Goal: Task Accomplishment & Management: Manage account settings

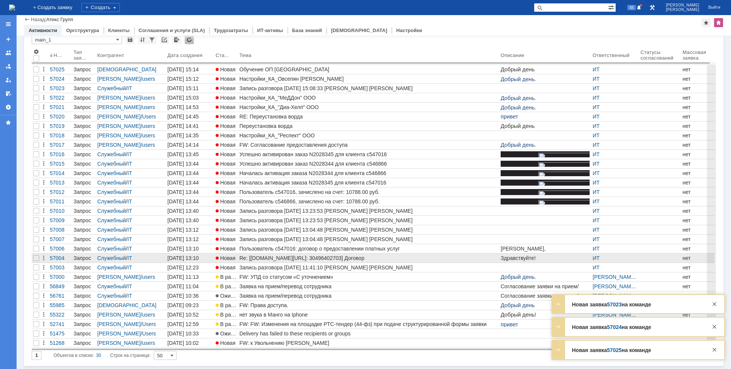
click at [270, 258] on div "Re: [[DOMAIN_NAME][URL]: 30496402703] Договор" at bounding box center [368, 258] width 258 height 6
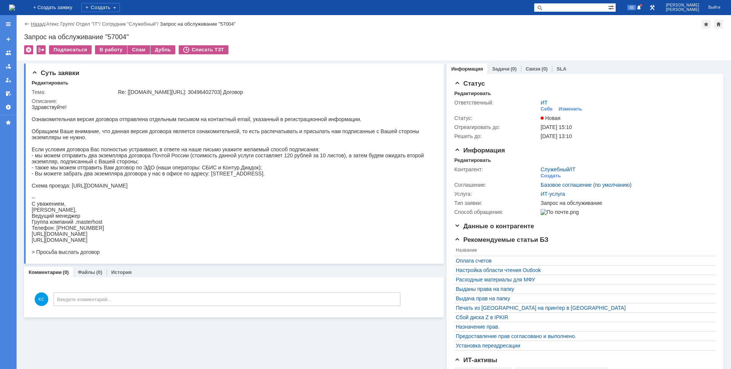
click at [36, 25] on link "Назад" at bounding box center [38, 24] width 14 height 6
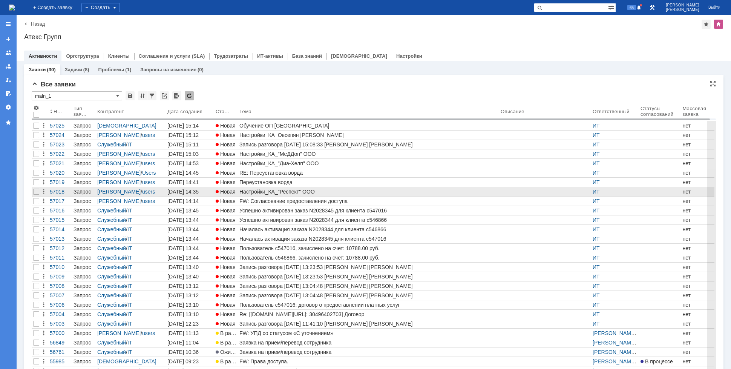
click at [262, 191] on div "Настройки_КА_"Респект" ООО" at bounding box center [368, 192] width 258 height 6
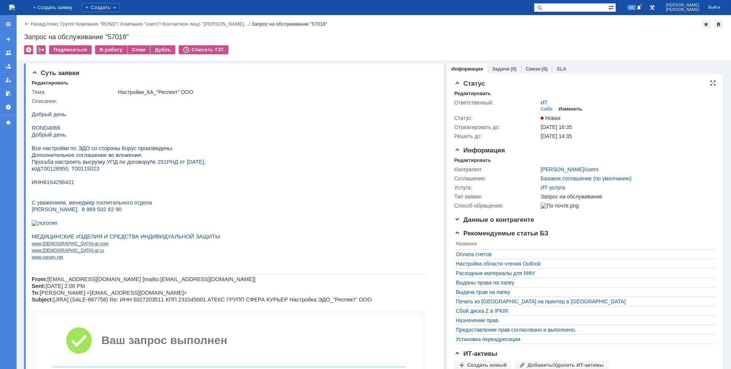
click at [565, 111] on div "Изменить" at bounding box center [571, 109] width 24 height 6
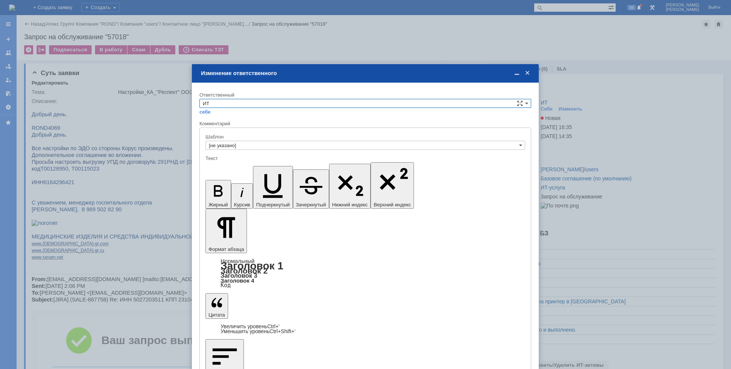
click at [285, 100] on input "ИТ" at bounding box center [365, 103] width 332 height 9
click at [217, 163] on span "АСУ" at bounding box center [365, 166] width 325 height 6
type input "АСУ"
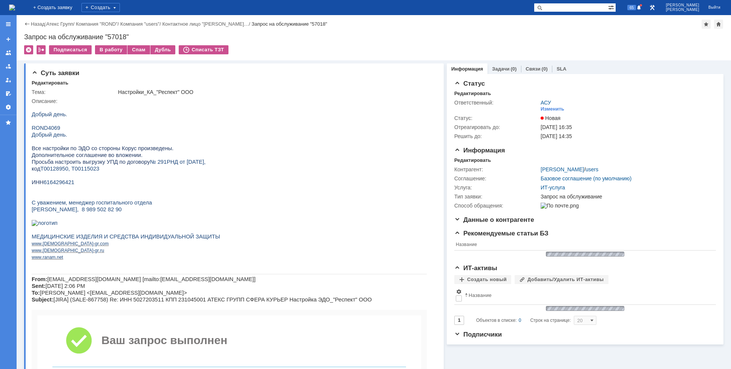
click at [15, 10] on img at bounding box center [12, 8] width 6 height 6
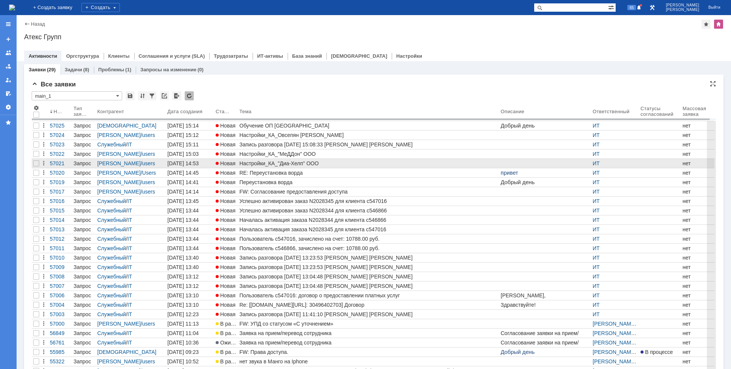
click at [271, 161] on div "Настройки_КА_"Диа-Хелп" ООО" at bounding box center [368, 163] width 258 height 6
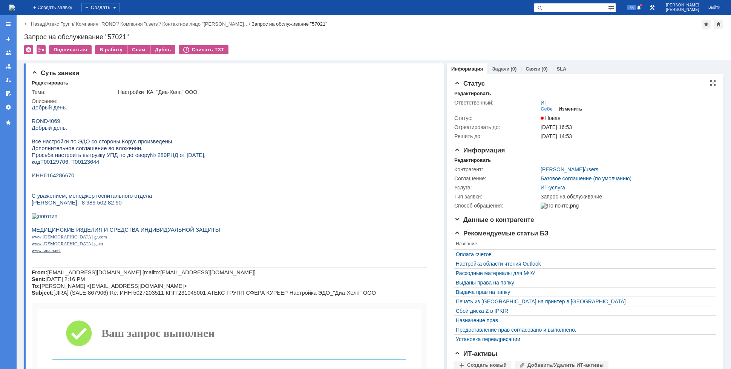
click at [567, 107] on div "Изменить" at bounding box center [571, 109] width 24 height 6
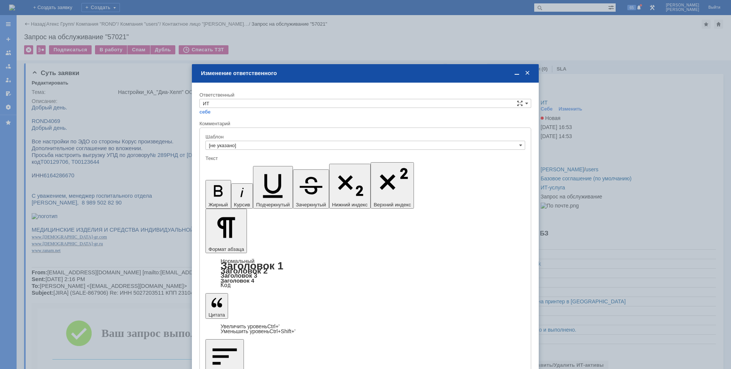
click at [265, 96] on div "Ответственный" at bounding box center [364, 94] width 330 height 5
click at [259, 101] on input "ИТ" at bounding box center [365, 103] width 332 height 9
click at [228, 163] on span "АСУ" at bounding box center [365, 166] width 325 height 6
type input "АСУ"
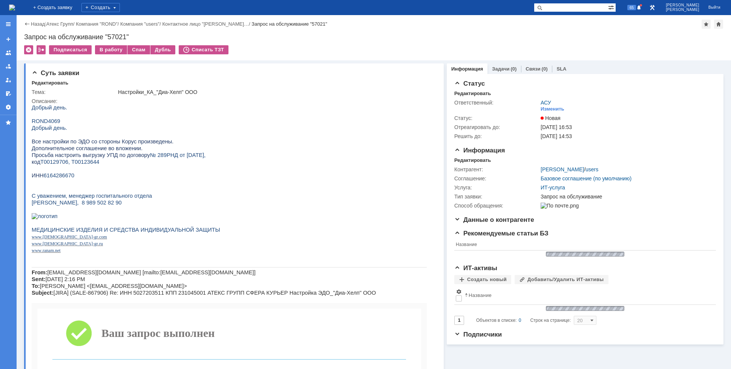
click at [15, 8] on img at bounding box center [12, 8] width 6 height 6
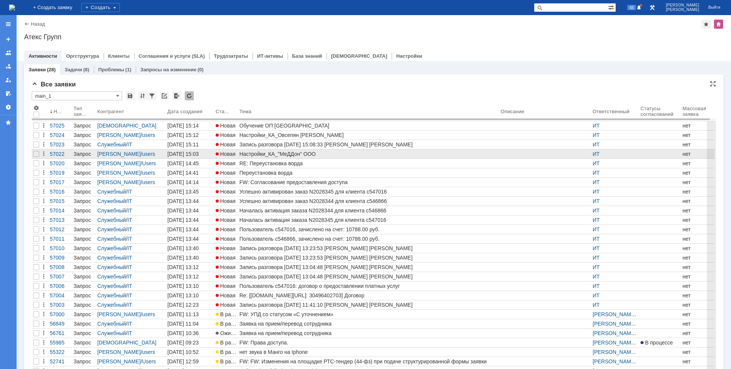
click at [278, 155] on div "Настройки_КА_"МеДДон" ООО" at bounding box center [368, 154] width 258 height 6
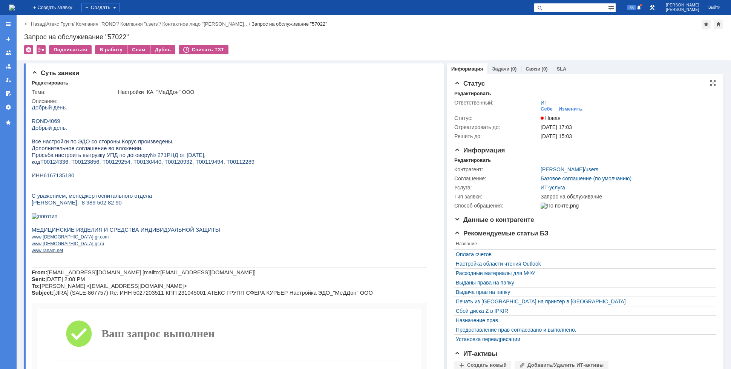
click at [560, 104] on div "ИТ Себе Изменить" at bounding box center [626, 106] width 171 height 13
click at [561, 110] on div "Изменить" at bounding box center [571, 109] width 24 height 6
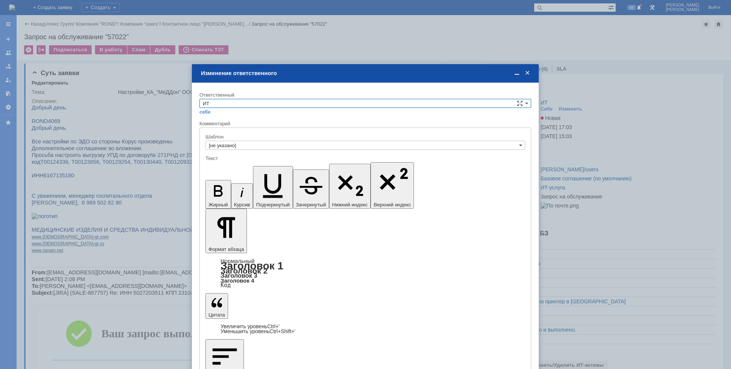
click at [240, 109] on div "себе своей команде" at bounding box center [365, 111] width 332 height 7
click at [239, 107] on input "ИТ" at bounding box center [365, 103] width 332 height 9
click at [216, 163] on span "АСУ" at bounding box center [365, 166] width 325 height 6
type input "АСУ"
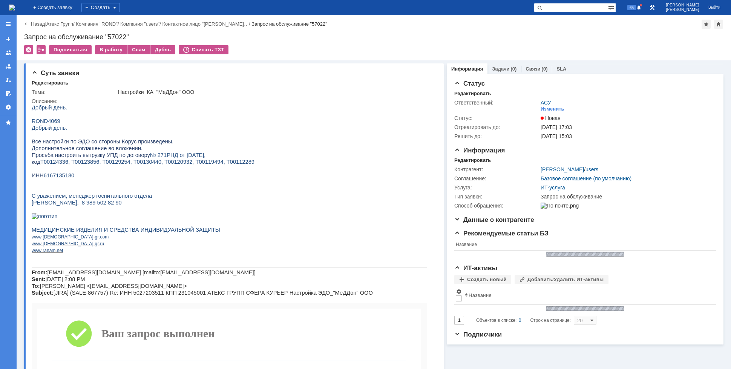
click at [15, 2] on div "На домашнюю" at bounding box center [12, 7] width 6 height 15
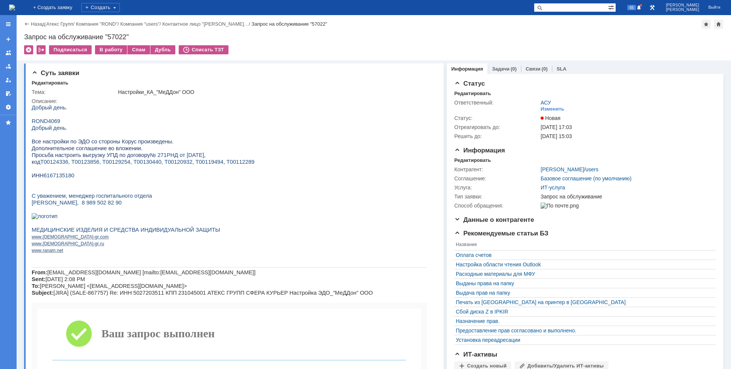
click at [15, 6] on img at bounding box center [12, 8] width 6 height 6
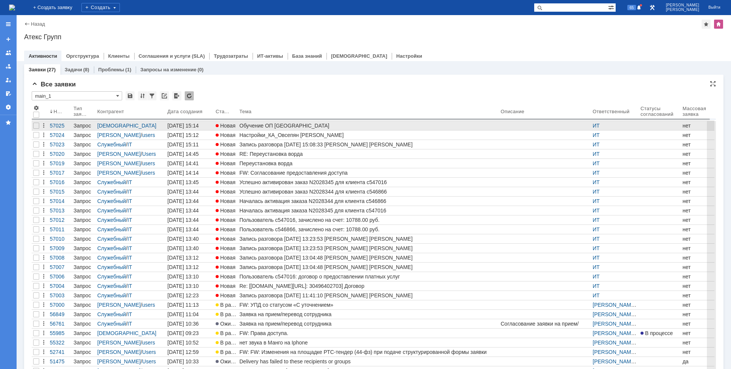
click at [264, 127] on div "Обучение ОП Ярославль" at bounding box center [368, 126] width 258 height 6
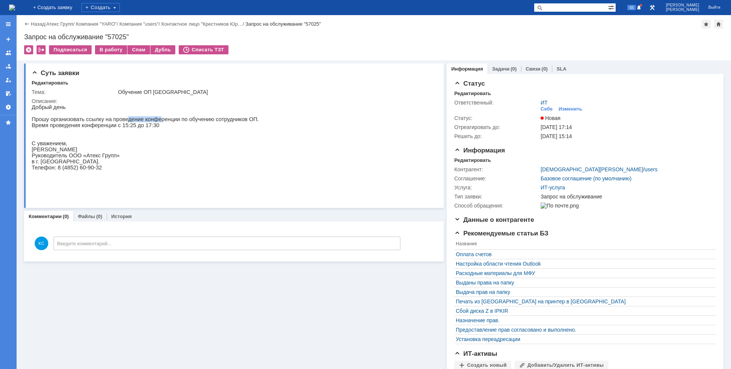
drag, startPoint x: 120, startPoint y: 118, endPoint x: 151, endPoint y: 118, distance: 31.7
click at [151, 118] on p "Прошу организовать ссылку на проведение конференции по обучению сотрудников ОП." at bounding box center [145, 119] width 227 height 6
click at [181, 121] on p "Прошу организовать ссылку на проведение конференции по обучению сотрудников ОП." at bounding box center [145, 119] width 227 height 6
drag, startPoint x: 53, startPoint y: 122, endPoint x: 82, endPoint y: 121, distance: 29.1
click at [78, 121] on p "Прошу организовать ссылку на проведение конференции по обучению сотрудников ОП." at bounding box center [145, 119] width 227 height 6
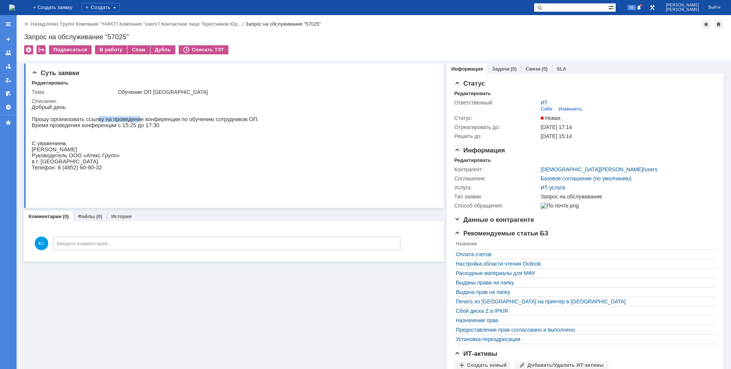
drag, startPoint x: 95, startPoint y: 121, endPoint x: 136, endPoint y: 122, distance: 40.4
click at [133, 122] on p "Прошу организовать ссылку на проведение конференции по обучению сотрудников ОП." at bounding box center [145, 119] width 227 height 6
click at [166, 122] on p "Прошу организовать ссылку на проведение конференции по обучению сотрудников ОП." at bounding box center [145, 119] width 227 height 6
drag, startPoint x: 95, startPoint y: 128, endPoint x: 107, endPoint y: 126, distance: 12.6
click at [106, 126] on p "Время проведения конференции с 15:25 до 17:30" at bounding box center [145, 125] width 227 height 6
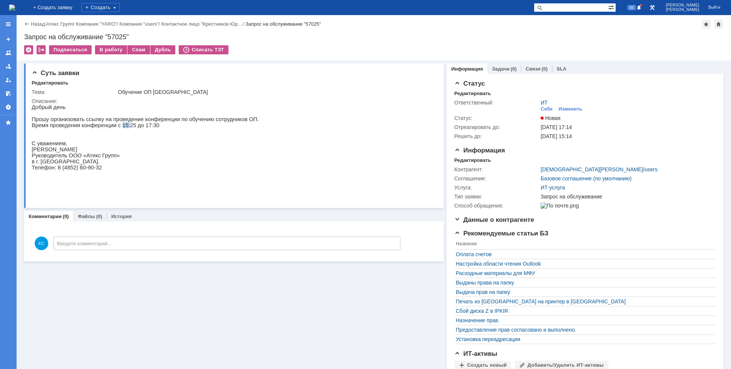
drag, startPoint x: 115, startPoint y: 126, endPoint x: 130, endPoint y: 127, distance: 15.1
click at [129, 127] on p "Время проведения конференции с 15:25 до 17:30" at bounding box center [145, 125] width 227 height 6
click at [545, 109] on div "Себе" at bounding box center [547, 109] width 12 height 6
drag, startPoint x: 115, startPoint y: 130, endPoint x: 126, endPoint y: 127, distance: 11.2
click at [126, 127] on p "Время проведения конференции с 15:25 до 17:30" at bounding box center [145, 125] width 227 height 6
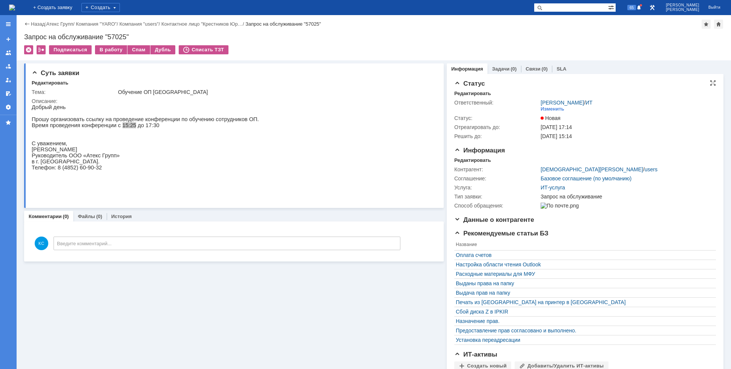
click at [118, 87] on div "Тема: Обучение ОП Ярославль Описание:" at bounding box center [235, 144] width 406 height 116
click at [112, 48] on div "В работу" at bounding box center [111, 49] width 32 height 9
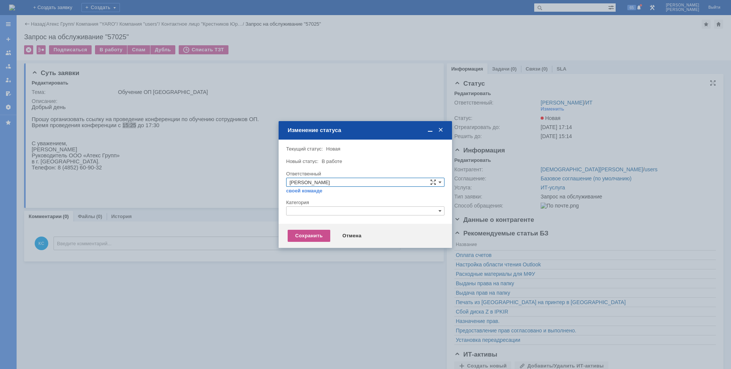
click at [299, 217] on div at bounding box center [365, 217] width 158 height 5
click at [299, 210] on input "text" at bounding box center [365, 210] width 158 height 9
click at [300, 244] on span "Прочее" at bounding box center [366, 246] width 152 height 6
click at [299, 233] on div "Сохранить" at bounding box center [309, 236] width 43 height 12
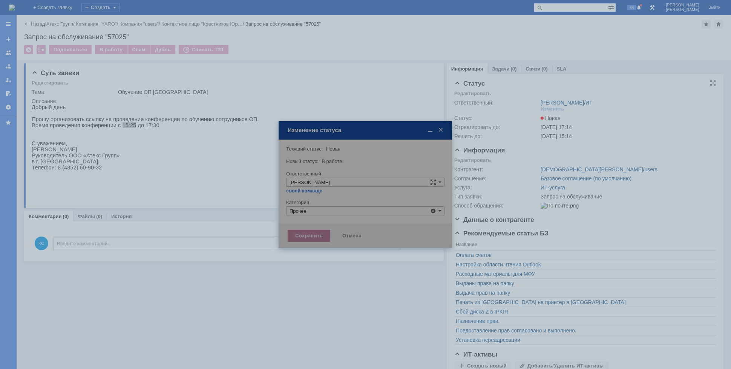
type input "Прочее"
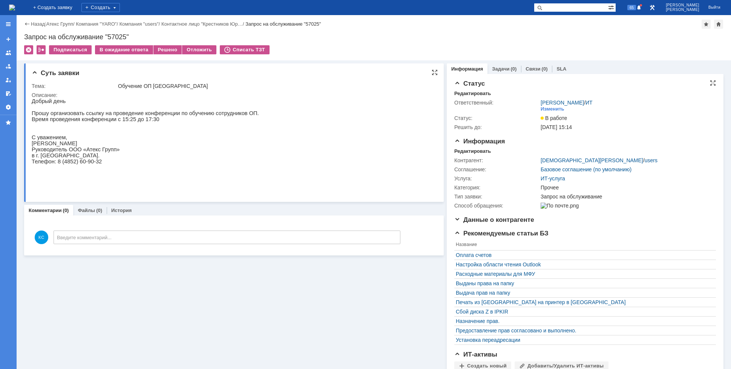
drag, startPoint x: 260, startPoint y: 142, endPoint x: 246, endPoint y: 131, distance: 18.0
click at [260, 142] on html "Добрый день Прошу организовать ссылку на проведение конференции по обучению сот…" at bounding box center [233, 140] width 402 height 84
click at [15, 8] on img at bounding box center [12, 8] width 6 height 6
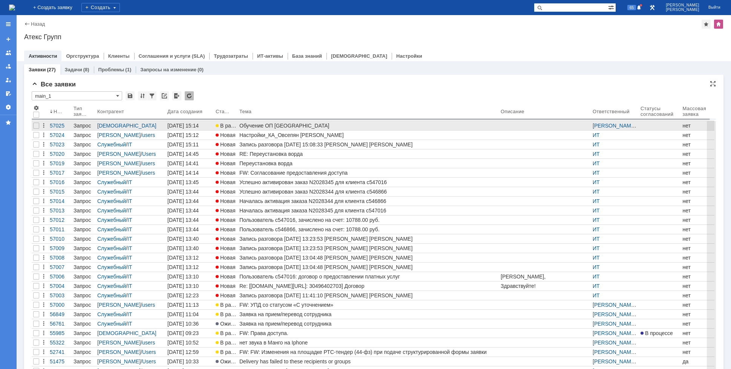
click at [267, 126] on div "Обучение ОП Ярославль" at bounding box center [368, 126] width 258 height 6
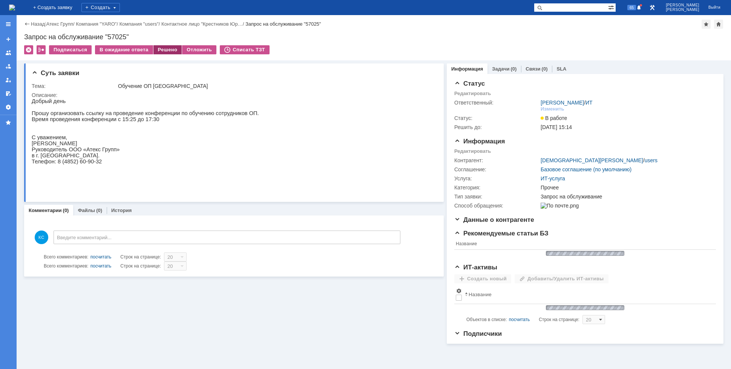
click at [155, 51] on div "Решено" at bounding box center [167, 49] width 29 height 9
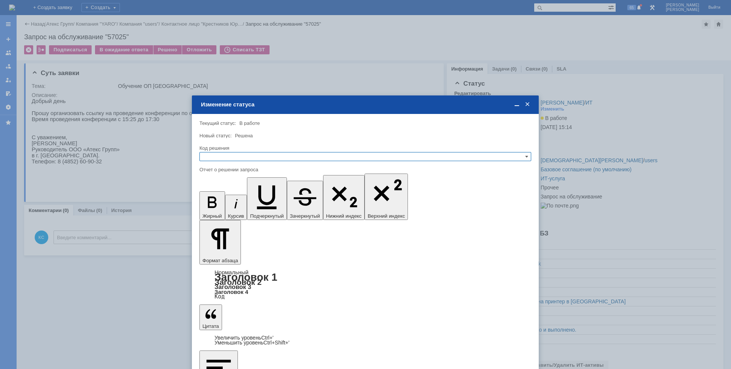
click at [233, 160] on input "text" at bounding box center [365, 156] width 332 height 9
click at [217, 194] on span "Решено" at bounding box center [365, 193] width 325 height 6
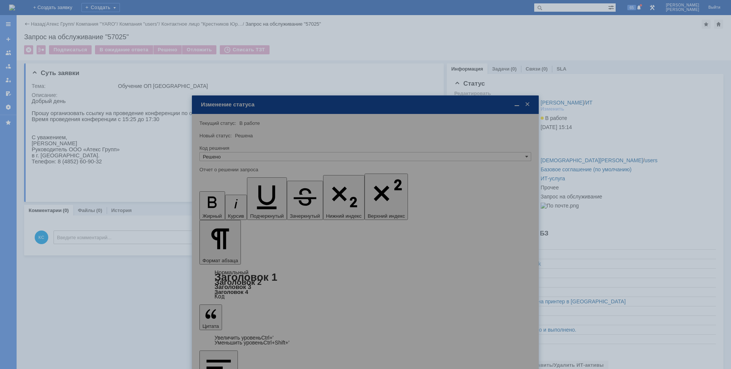
type input "Решено"
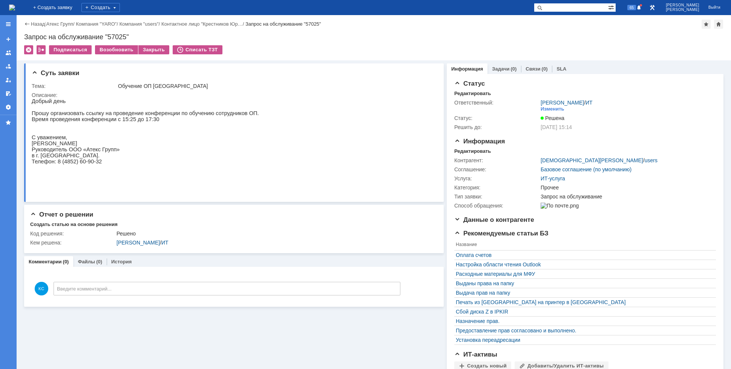
click at [15, 6] on img at bounding box center [12, 8] width 6 height 6
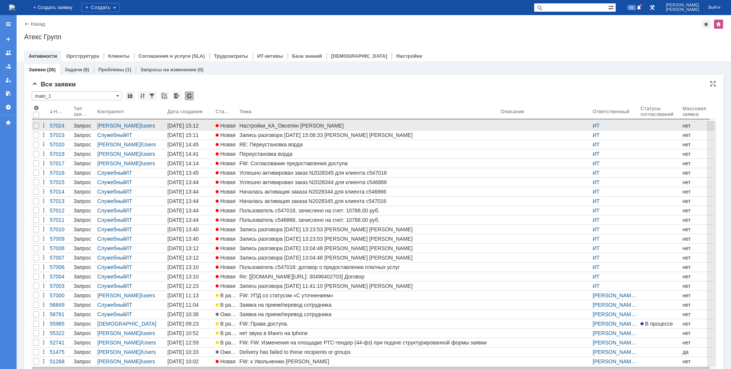
click at [282, 124] on div "Настройки_КА_Овсепян Олеся Валерьевна ИП" at bounding box center [368, 126] width 258 height 6
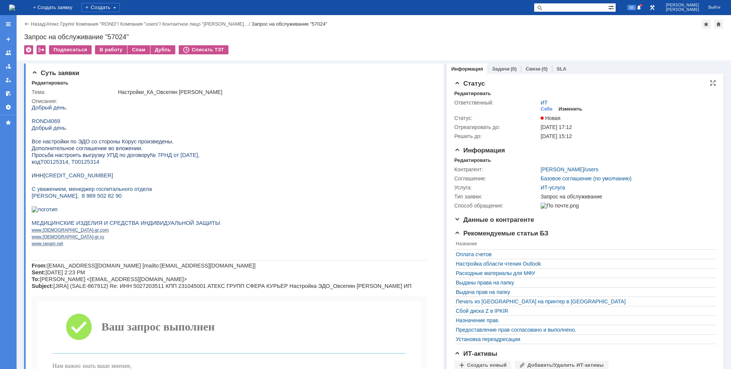
click at [563, 107] on div "Изменить" at bounding box center [571, 109] width 24 height 6
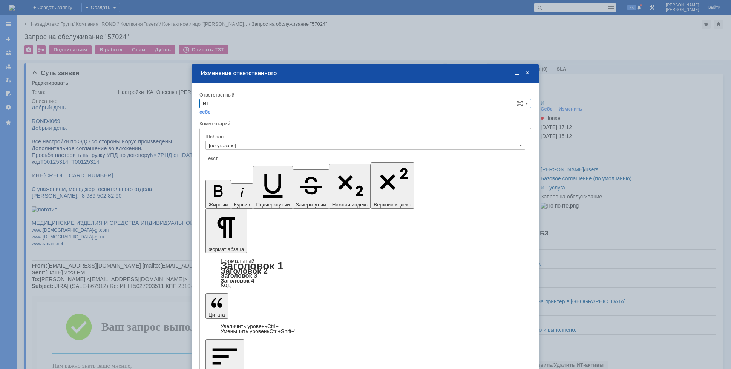
click at [252, 102] on input "ИТ" at bounding box center [365, 103] width 332 height 9
click at [219, 161] on div "АСУ" at bounding box center [365, 165] width 331 height 9
type input "АСУ"
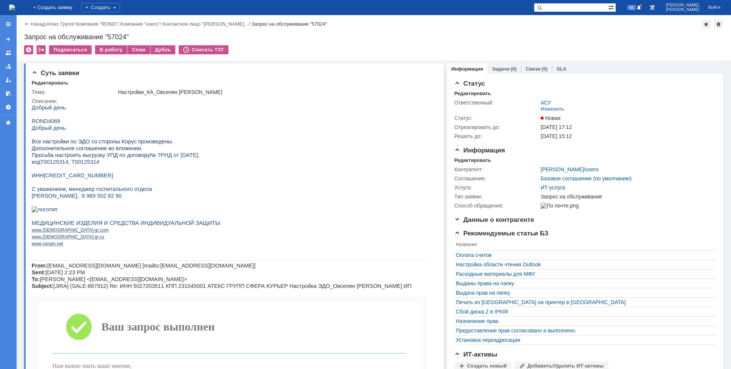
click at [15, 8] on img at bounding box center [12, 8] width 6 height 6
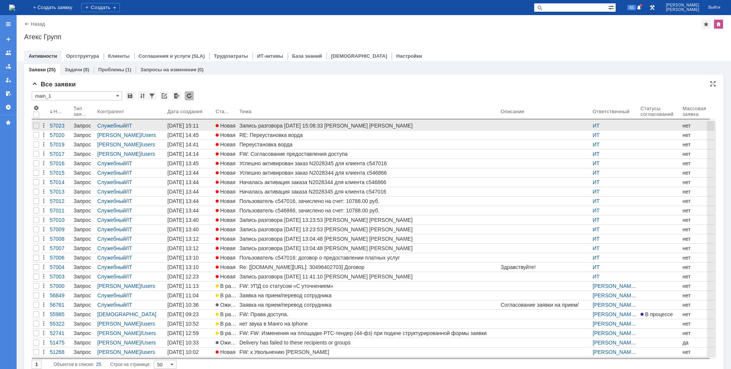
click at [257, 127] on div "Запись разговора [DATE] 15:08:33 [PERSON_NAME] [PERSON_NAME]" at bounding box center [368, 126] width 258 height 6
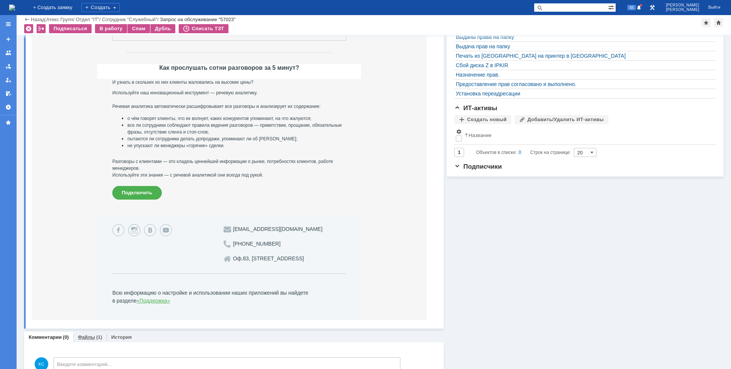
click at [87, 339] on link "Файлы" at bounding box center [86, 337] width 17 height 6
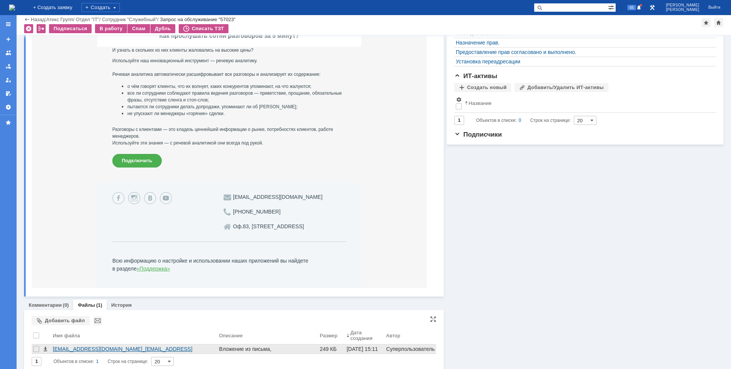
click at [101, 347] on div "[EMAIL_ADDRESS][DOMAIN_NAME]_[EMAIL_ADDRESS][DOMAIN_NAME][DOMAIN_NAME]__[DATE]_…" at bounding box center [134, 349] width 163 height 6
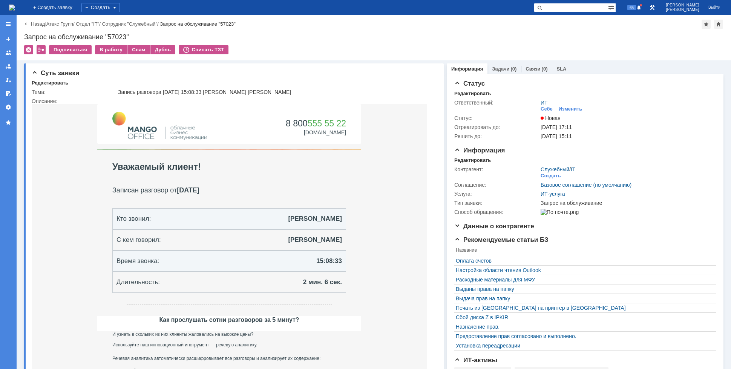
click at [15, 11] on img at bounding box center [12, 8] width 6 height 6
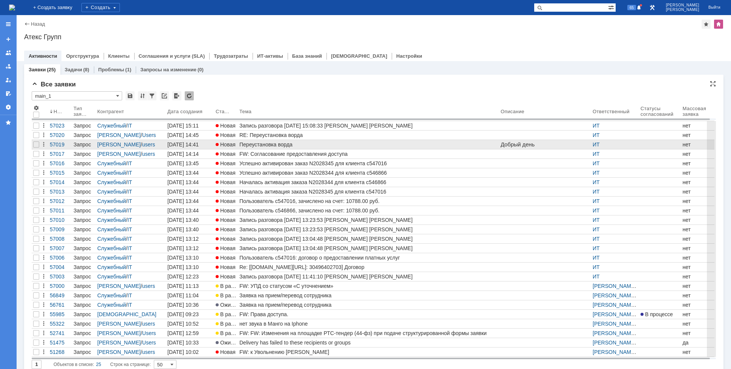
click at [231, 142] on span "Новая" at bounding box center [226, 144] width 20 height 6
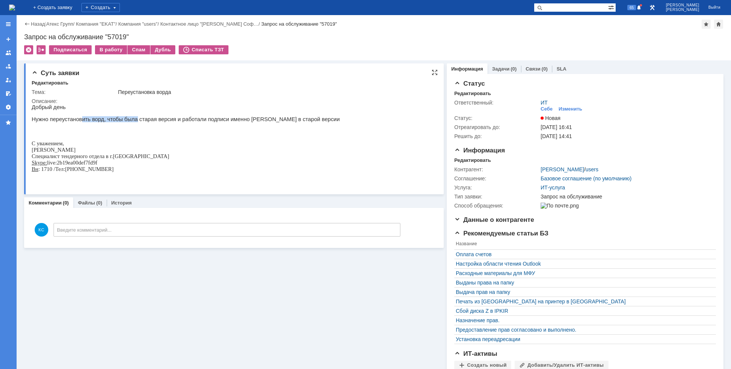
drag, startPoint x: 75, startPoint y: 121, endPoint x: 133, endPoint y: 121, distance: 57.7
click at [127, 121] on p "Добрый день Нужно переустановить ворд, чтобы была старая версия и работали подп…" at bounding box center [186, 119] width 308 height 30
drag, startPoint x: 133, startPoint y: 121, endPoint x: 170, endPoint y: 122, distance: 37.0
click at [167, 122] on p "Добрый день Нужно переустановить ворд, чтобы была старая версия и работали подп…" at bounding box center [186, 119] width 308 height 30
drag, startPoint x: 187, startPoint y: 121, endPoint x: 230, endPoint y: 118, distance: 42.3
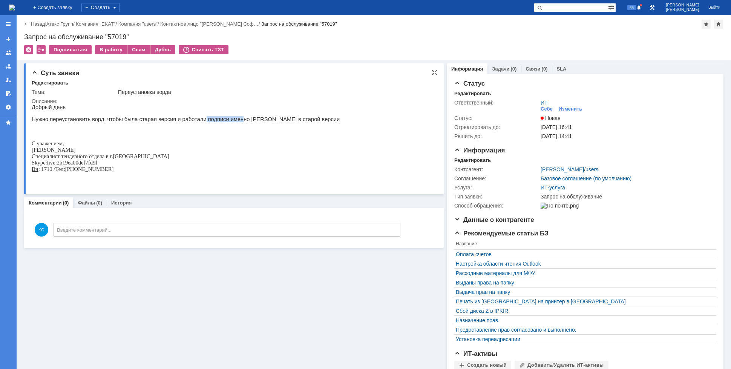
click at [224, 119] on p "Добрый день Нужно переустановить ворд, чтобы была старая версия и работали подп…" at bounding box center [186, 119] width 308 height 30
drag, startPoint x: 238, startPoint y: 118, endPoint x: 271, endPoint y: 118, distance: 33.2
click at [268, 118] on p "Добрый день Нужно переустановить ворд, чтобы была старая версия и работали подп…" at bounding box center [186, 119] width 308 height 30
click at [273, 118] on p "Добрый день Нужно переустановить ворд, чтобы была старая версия и работали подп…" at bounding box center [186, 119] width 308 height 30
click at [15, 5] on img at bounding box center [12, 8] width 6 height 6
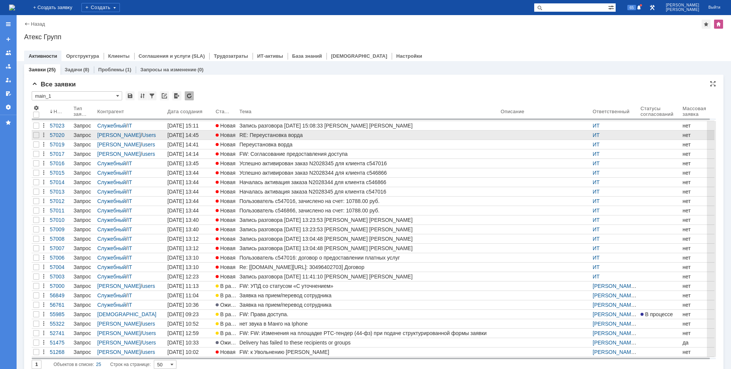
click at [287, 135] on div "RE: Переустановка ворда" at bounding box center [368, 135] width 258 height 6
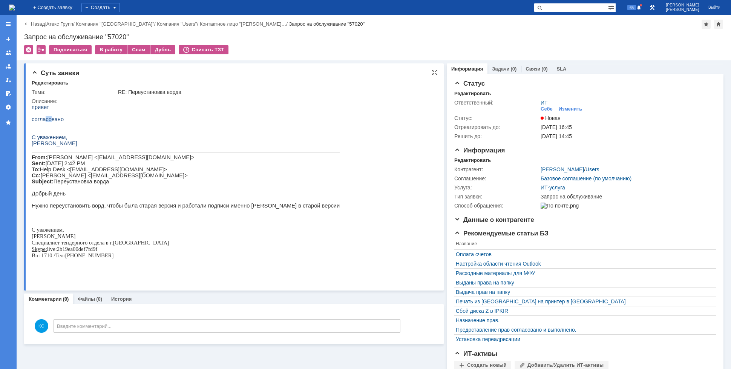
drag, startPoint x: 44, startPoint y: 120, endPoint x: 49, endPoint y: 121, distance: 5.3
click at [48, 120] on span "согласовано" at bounding box center [48, 119] width 32 height 6
drag, startPoint x: 56, startPoint y: 215, endPoint x: 61, endPoint y: 216, distance: 5.0
click at [61, 215] on p "Добрый день Нужно переустановить ворд, чтобы была старая версия и работали подп…" at bounding box center [186, 202] width 308 height 24
click at [15, 5] on img at bounding box center [12, 8] width 6 height 6
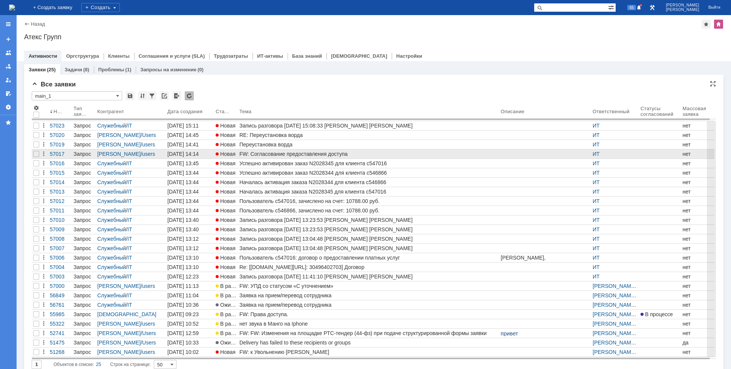
click at [270, 153] on div "FW: Согласование предоставления доступа" at bounding box center [368, 154] width 258 height 6
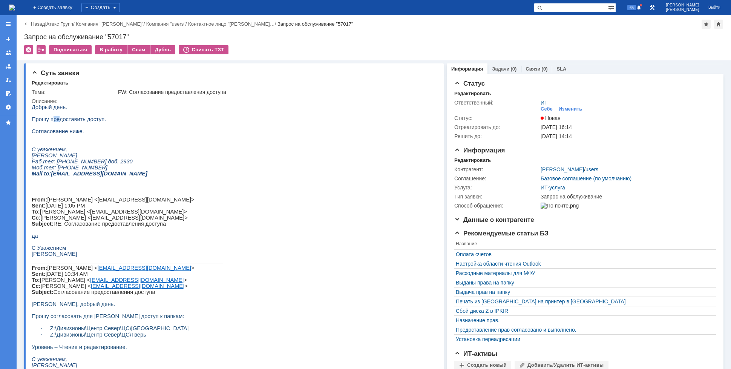
drag, startPoint x: 51, startPoint y: 121, endPoint x: 64, endPoint y: 121, distance: 13.6
click at [63, 121] on span "Прошу предоставить доступ." at bounding box center [69, 119] width 74 height 6
drag, startPoint x: 78, startPoint y: 121, endPoint x: 84, endPoint y: 121, distance: 6.0
click at [83, 121] on span "Прошу предоставить доступ." at bounding box center [69, 119] width 74 height 6
drag, startPoint x: 53, startPoint y: 135, endPoint x: 60, endPoint y: 135, distance: 7.2
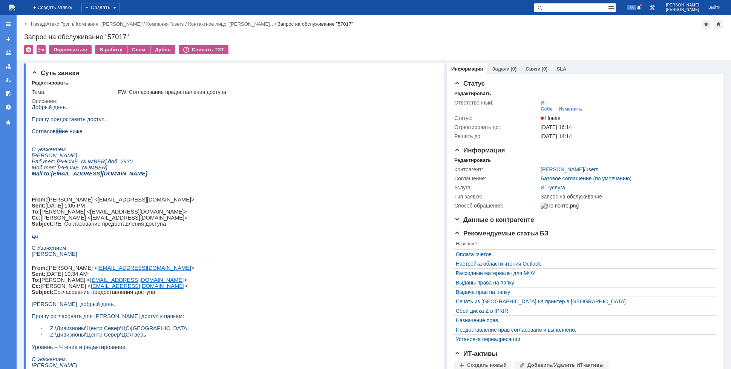
click at [60, 134] on span "Согласование ниже." at bounding box center [58, 131] width 52 height 6
drag, startPoint x: 49, startPoint y: 120, endPoint x: 80, endPoint y: 120, distance: 30.5
click at [80, 120] on span "Прошу предоставить доступ." at bounding box center [69, 119] width 74 height 6
click at [84, 122] on span "Прошу предоставить доступ." at bounding box center [69, 119] width 74 height 6
drag, startPoint x: 82, startPoint y: 123, endPoint x: 49, endPoint y: 123, distance: 33.2
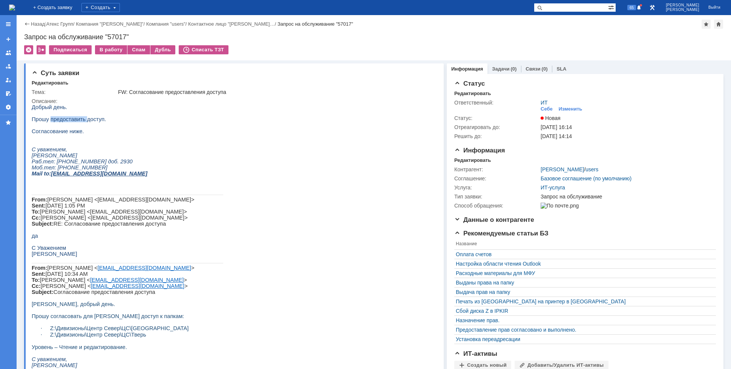
click at [49, 122] on span "Прошу предоставить доступ." at bounding box center [69, 119] width 74 height 6
drag, startPoint x: 49, startPoint y: 133, endPoint x: 56, endPoint y: 134, distance: 7.2
click at [56, 134] on span "Согласование ниже." at bounding box center [58, 131] width 52 height 6
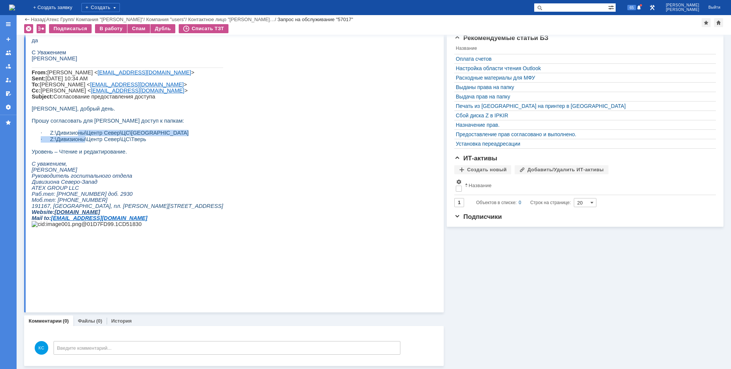
drag, startPoint x: 77, startPoint y: 164, endPoint x: 96, endPoint y: 164, distance: 18.5
click at [93, 164] on div "Добрый день. Прошу предоставить доступ. Согласование ниже. С уважением, [PERSON…" at bounding box center [128, 71] width 192 height 324
click at [104, 142] on span "Z:\Дивизионы\Центр Север\ЦС\Тверь" at bounding box center [98, 139] width 96 height 6
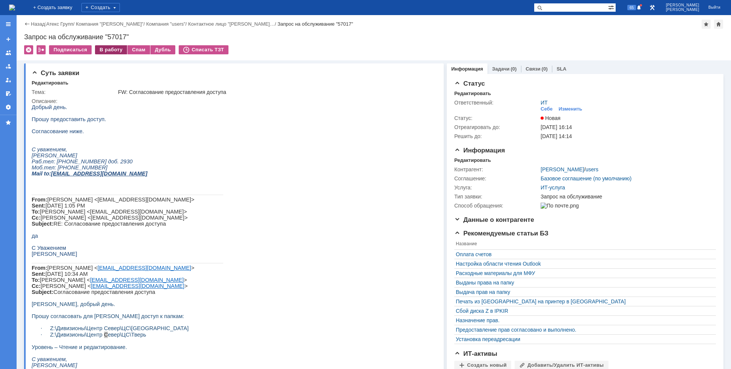
click at [101, 49] on div "В работу" at bounding box center [111, 49] width 32 height 9
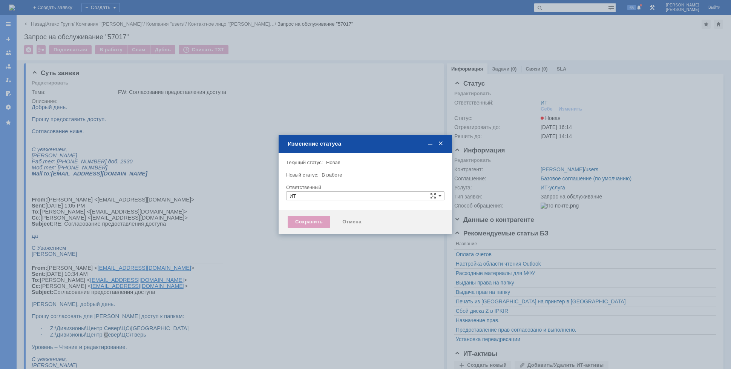
type input "[PERSON_NAME]"
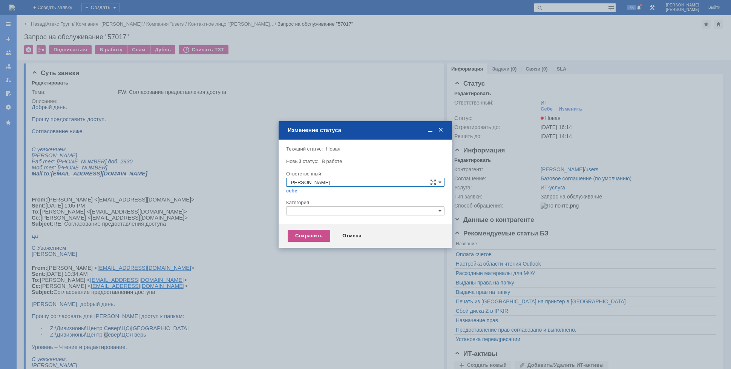
click at [310, 204] on div "Категория" at bounding box center [364, 202] width 157 height 5
click at [309, 208] on input "text" at bounding box center [365, 210] width 158 height 9
click at [316, 210] on input "text" at bounding box center [365, 210] width 158 height 9
click at [322, 247] on span "Назначение доступа (файловые ресурсы)" at bounding box center [366, 246] width 152 height 6
click at [308, 237] on div "Сохранить" at bounding box center [309, 236] width 43 height 12
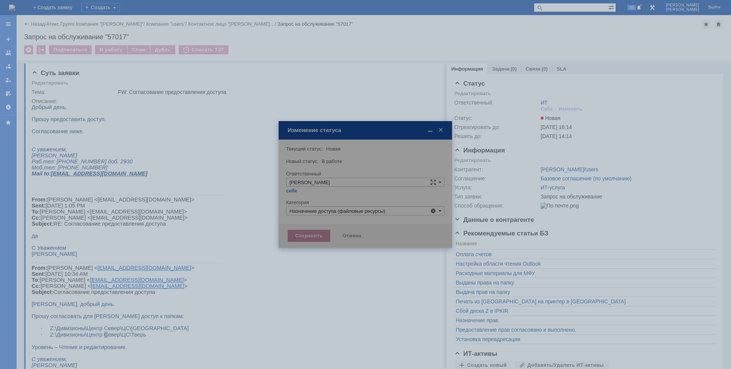
type input "Назначение доступа (файловые ресурсы)"
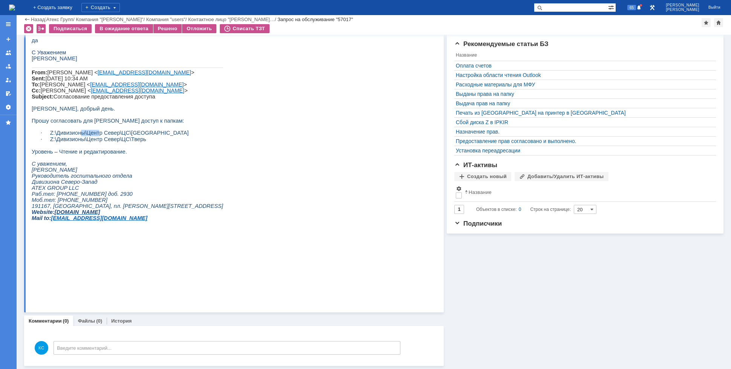
drag, startPoint x: 84, startPoint y: 158, endPoint x: 98, endPoint y: 158, distance: 14.3
click at [98, 136] on span "Z:\Дивизионы\Центр Север\ЦС\[GEOGRAPHIC_DATA]" at bounding box center [119, 133] width 139 height 6
click at [109, 136] on span "Z:\Дивизионы\Центр Север\ЦС\[GEOGRAPHIC_DATA]" at bounding box center [119, 133] width 139 height 6
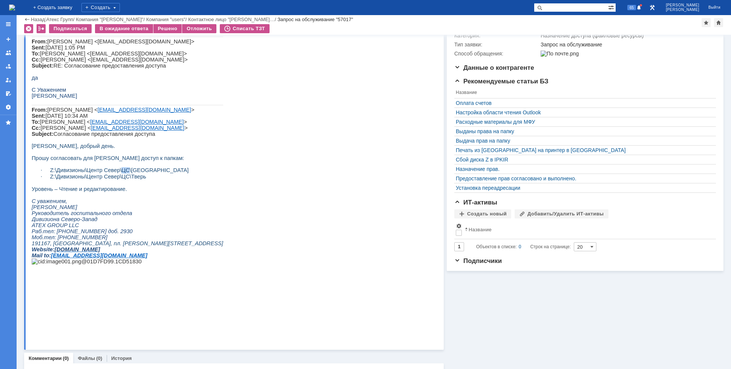
drag, startPoint x: 125, startPoint y: 198, endPoint x: 119, endPoint y: 198, distance: 5.7
click at [119, 173] on span "Z:\Дивизионы\Центр Север\ЦС\[GEOGRAPHIC_DATA]" at bounding box center [119, 170] width 139 height 6
click at [115, 173] on span "Z:\Дивизионы\Центр Север\ЦС\[GEOGRAPHIC_DATA]" at bounding box center [119, 170] width 139 height 6
drag, startPoint x: 115, startPoint y: 198, endPoint x: 101, endPoint y: 198, distance: 13.2
click at [101, 173] on span "Z:\Дивизионы\Центр Север\ЦС\[GEOGRAPHIC_DATA]" at bounding box center [119, 170] width 139 height 6
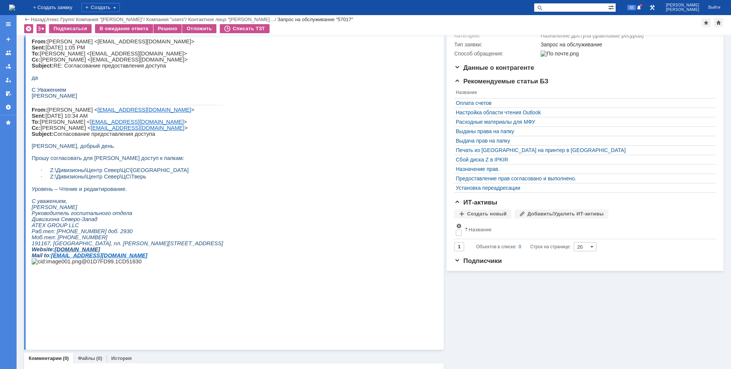
click at [90, 173] on span "Z:\Дивизионы\Центр Север\ЦС\[GEOGRAPHIC_DATA]" at bounding box center [119, 170] width 139 height 6
drag, startPoint x: 83, startPoint y: 199, endPoint x: 57, endPoint y: 200, distance: 26.4
click at [57, 173] on span "Z:\Дивизионы\Центр Север\ЦС\[GEOGRAPHIC_DATA]" at bounding box center [119, 170] width 139 height 6
drag, startPoint x: 87, startPoint y: 201, endPoint x: 115, endPoint y: 198, distance: 28.0
click at [115, 173] on span "Z:\Дивизионы\Центр Север\ЦС\[GEOGRAPHIC_DATA]" at bounding box center [119, 170] width 139 height 6
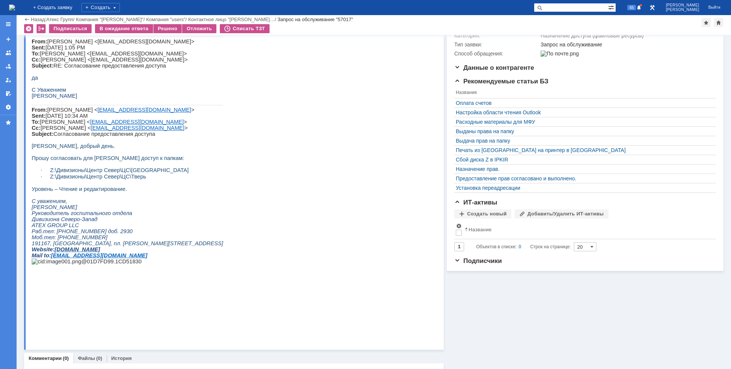
click at [123, 173] on span "Z:\Дивизионы\Центр Север\ЦС\[GEOGRAPHIC_DATA]" at bounding box center [119, 170] width 139 height 6
drag, startPoint x: 118, startPoint y: 200, endPoint x: 124, endPoint y: 199, distance: 6.5
click at [124, 173] on span "Z:\Дивизионы\Центр Север\ЦС\[GEOGRAPHIC_DATA]" at bounding box center [119, 170] width 139 height 6
drag, startPoint x: 127, startPoint y: 198, endPoint x: 146, endPoint y: 198, distance: 18.9
click at [146, 173] on span "Z:\Дивизионы\Центр Север\ЦС\[GEOGRAPHIC_DATA]" at bounding box center [119, 170] width 139 height 6
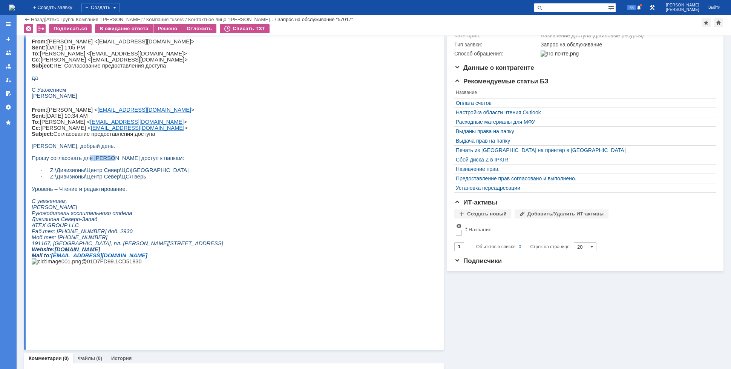
drag, startPoint x: 83, startPoint y: 185, endPoint x: 104, endPoint y: 186, distance: 21.5
click at [104, 161] on span "Прошу согласовать для [PERSON_NAME] доступ к папкам:" at bounding box center [108, 158] width 152 height 6
drag, startPoint x: 128, startPoint y: 185, endPoint x: 101, endPoint y: 205, distance: 33.7
click at [128, 161] on span "Прошу согласовать для [PERSON_NAME] доступ к папкам:" at bounding box center [108, 158] width 152 height 6
click at [159, 31] on div "Решено" at bounding box center [167, 28] width 29 height 9
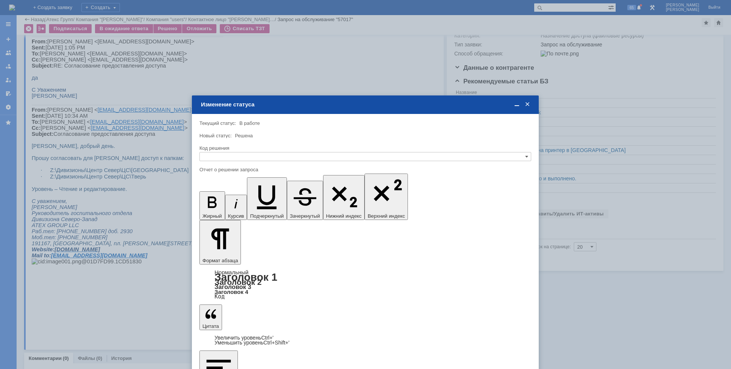
click at [236, 163] on div at bounding box center [365, 163] width 332 height 5
click at [238, 159] on input "text" at bounding box center [365, 156] width 332 height 9
click at [224, 189] on div "Решено" at bounding box center [365, 193] width 331 height 8
type input "Решено"
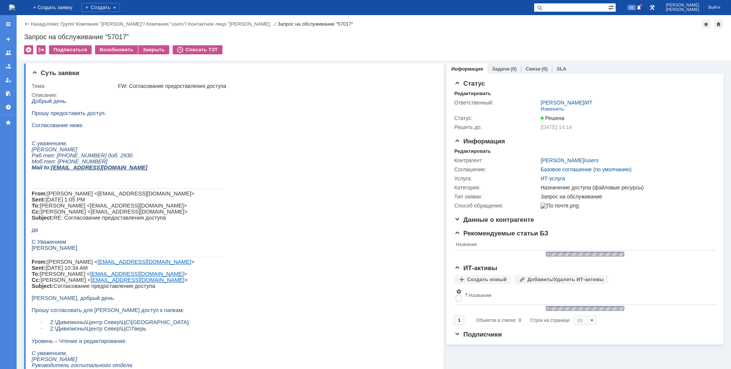
click at [15, 11] on img at bounding box center [12, 8] width 6 height 6
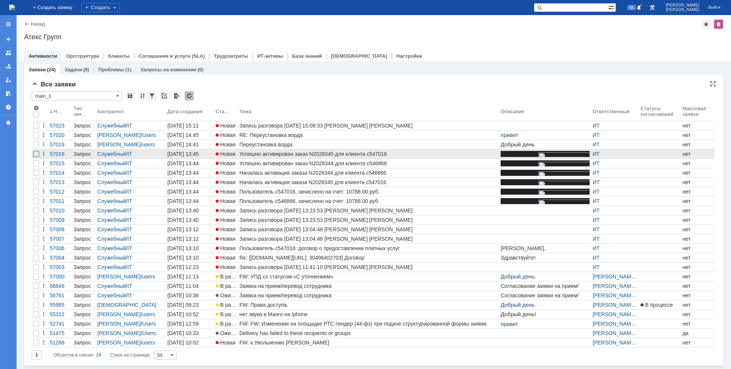
click at [36, 138] on div at bounding box center [36, 135] width 6 height 6
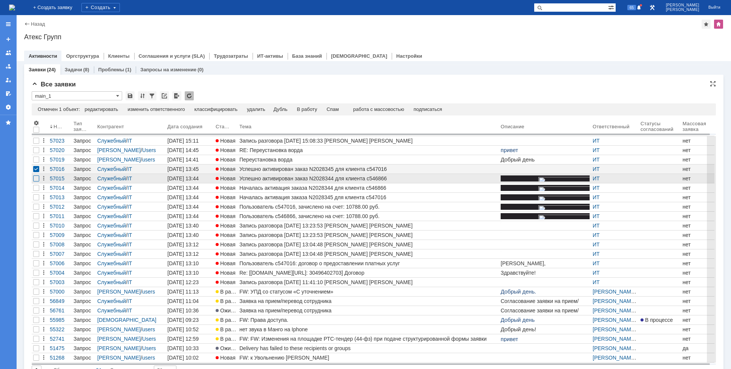
click at [37, 144] on div at bounding box center [36, 141] width 6 height 6
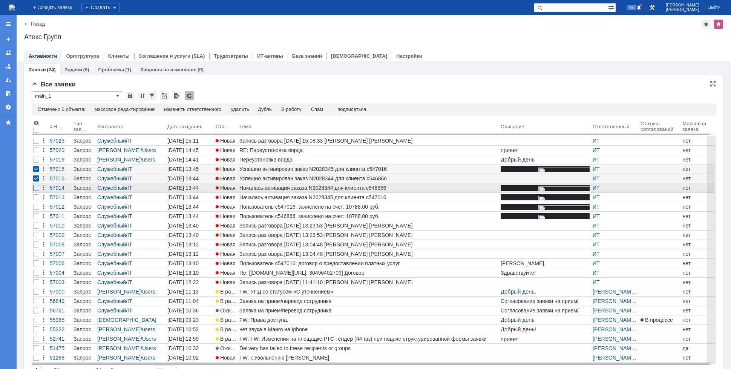
click at [36, 153] on div at bounding box center [36, 150] width 6 height 6
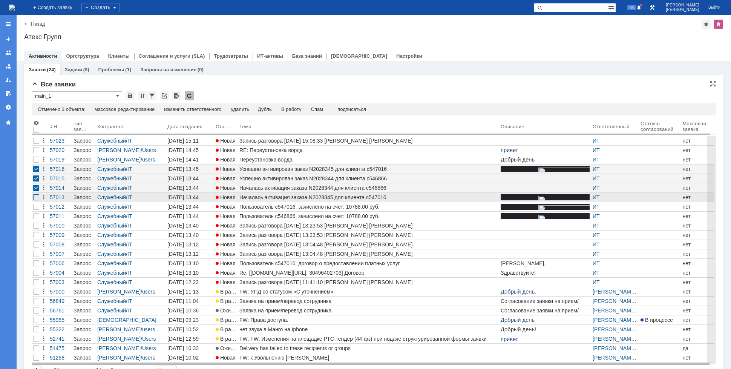
click at [35, 144] on div at bounding box center [36, 141] width 6 height 6
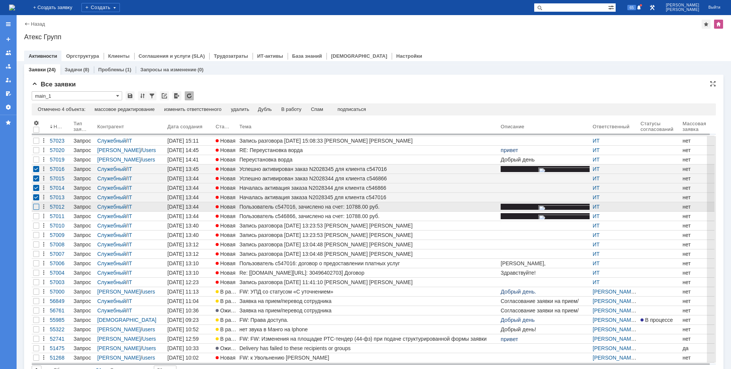
click at [35, 153] on div at bounding box center [36, 150] width 6 height 6
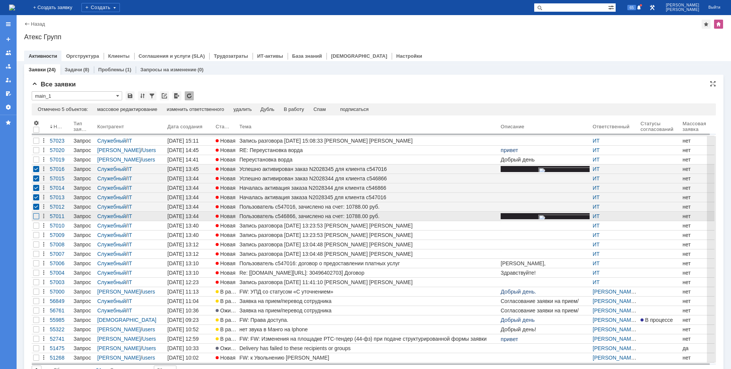
click at [35, 144] on div at bounding box center [36, 141] width 6 height 6
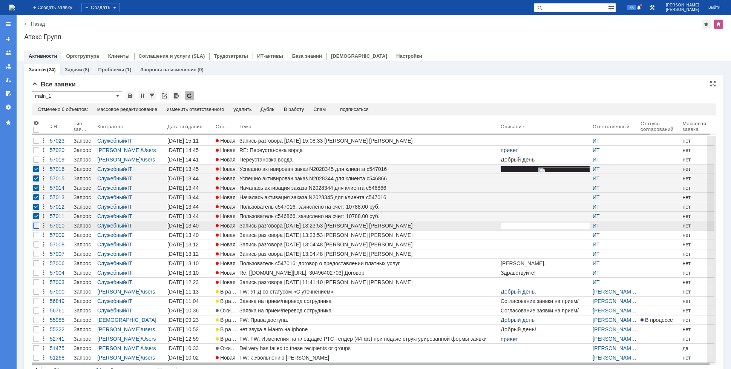
click at [35, 153] on div at bounding box center [36, 150] width 6 height 6
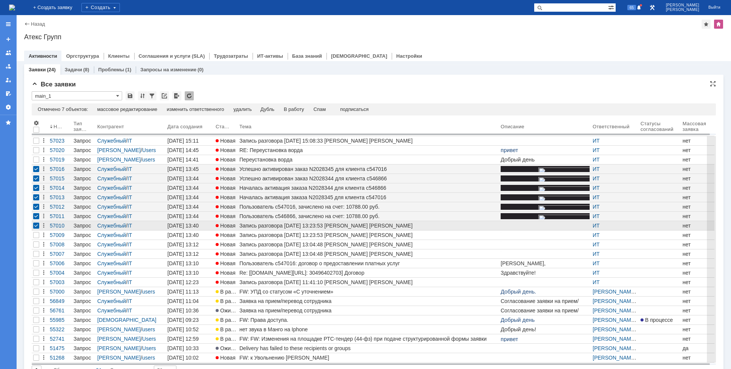
click at [35, 224] on div at bounding box center [36, 225] width 6 height 6
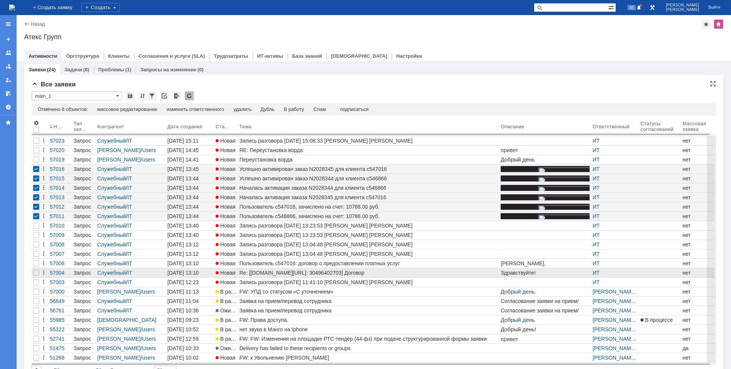
click at [39, 274] on div at bounding box center [36, 272] width 9 height 9
click at [323, 108] on div "Спам" at bounding box center [320, 109] width 12 height 6
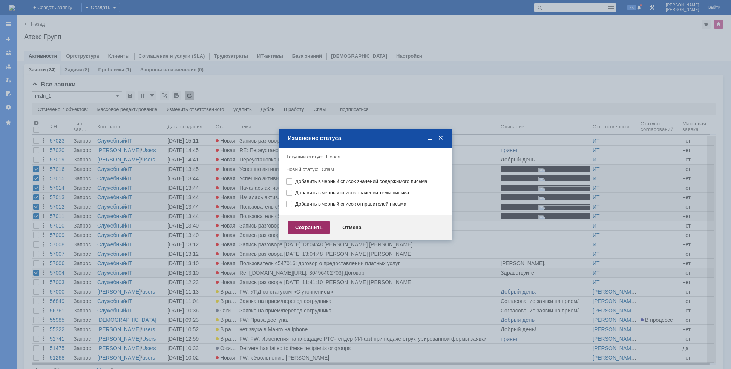
click at [299, 223] on div "Сохранить" at bounding box center [309, 227] width 43 height 12
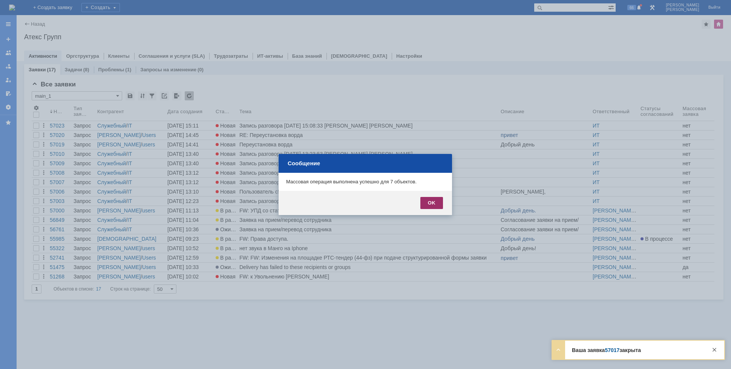
click at [438, 199] on div "OK" at bounding box center [431, 203] width 23 height 12
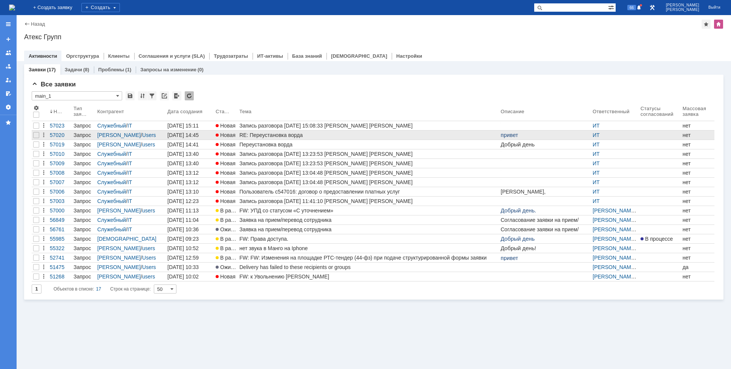
click at [327, 134] on div "RE: Переустановка ворда" at bounding box center [368, 135] width 258 height 6
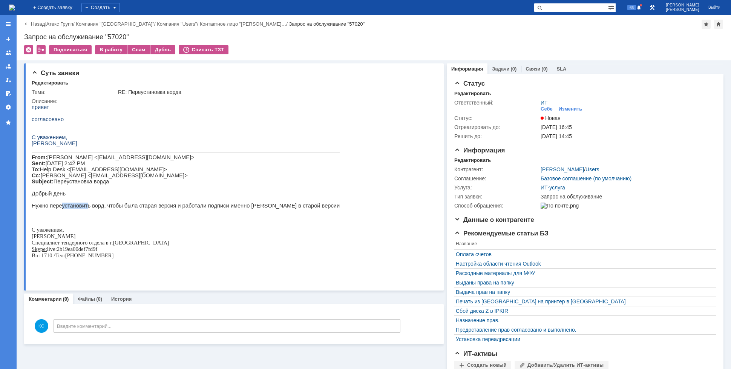
drag, startPoint x: 62, startPoint y: 217, endPoint x: 84, endPoint y: 217, distance: 22.6
click at [84, 215] on p "Добрый день Нужно переустановить ворд, чтобы была старая версия и работали подп…" at bounding box center [186, 202] width 308 height 24
drag, startPoint x: 115, startPoint y: 220, endPoint x: 155, endPoint y: 222, distance: 39.3
click at [149, 215] on p "Добрый день Нужно переустановить ворд, чтобы была старая версия и работали подп…" at bounding box center [186, 202] width 308 height 24
click at [176, 215] on p "Добрый день Нужно переустановить ворд, чтобы была старая версия и работали подп…" at bounding box center [186, 202] width 308 height 24
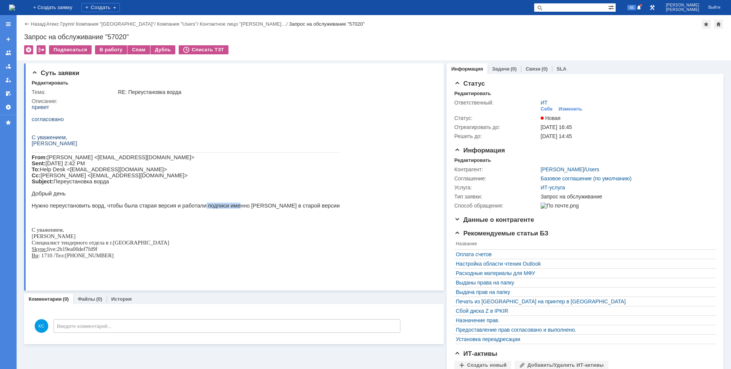
drag, startPoint x: 200, startPoint y: 217, endPoint x: 230, endPoint y: 220, distance: 29.6
click at [225, 215] on p "Добрый день Нужно переустановить ворд, чтобы была старая версия и работали подп…" at bounding box center [186, 202] width 308 height 24
drag, startPoint x: 240, startPoint y: 220, endPoint x: 257, endPoint y: 220, distance: 17.0
click at [257, 215] on p "Добрый день Нужно переустановить ворд, чтобы была старая версия и работали подп…" at bounding box center [186, 202] width 308 height 24
click at [271, 215] on p "Добрый день Нужно переустановить ворд, чтобы была старая версия и работали подп…" at bounding box center [186, 202] width 308 height 24
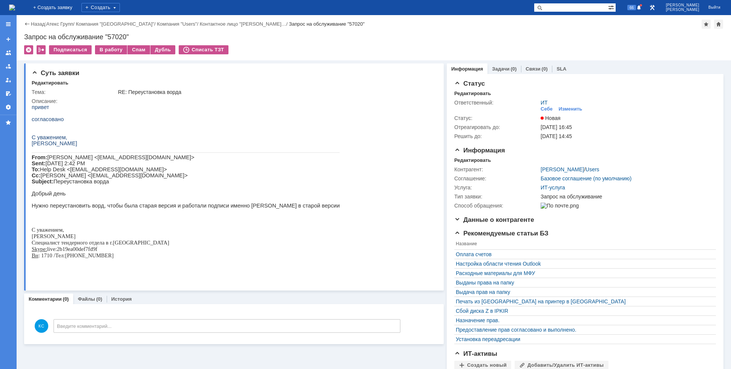
click at [15, 5] on img at bounding box center [12, 8] width 6 height 6
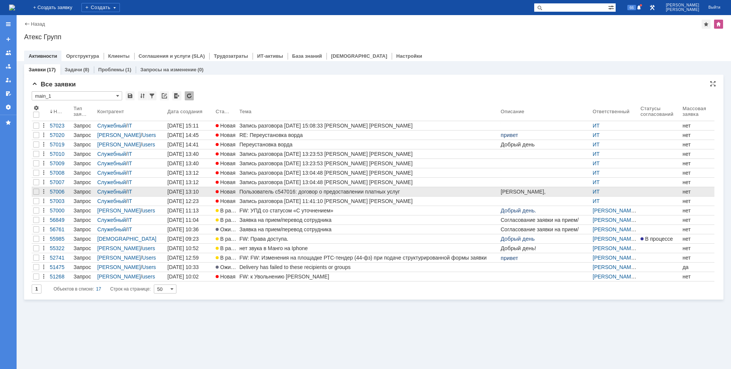
click at [250, 193] on div "Пользователь c547016: договор о предоставлении платных услуг" at bounding box center [368, 192] width 258 height 6
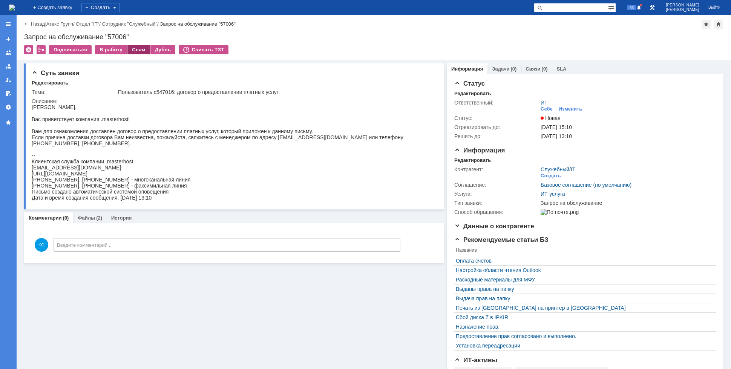
click at [135, 46] on div "Спам" at bounding box center [138, 49] width 23 height 9
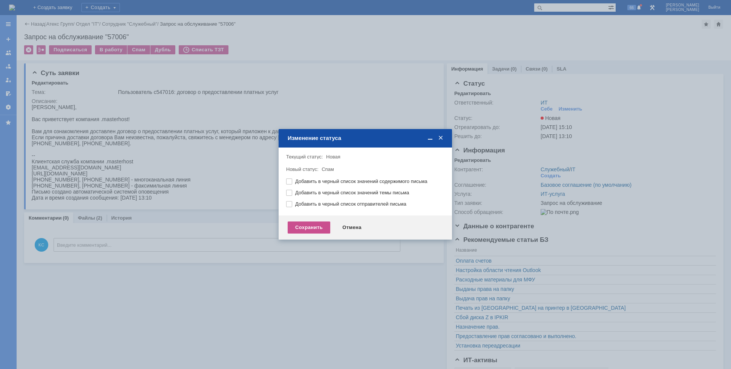
click at [320, 235] on div "Сохранить Отмена" at bounding box center [365, 227] width 173 height 24
click at [317, 230] on div "Сохранить" at bounding box center [309, 227] width 43 height 12
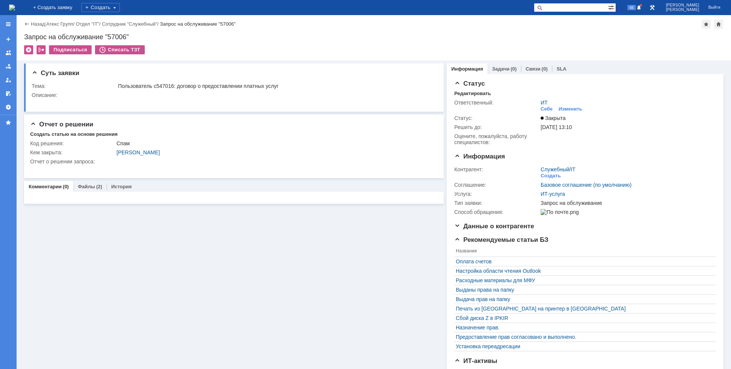
click at [15, 6] on img at bounding box center [12, 8] width 6 height 6
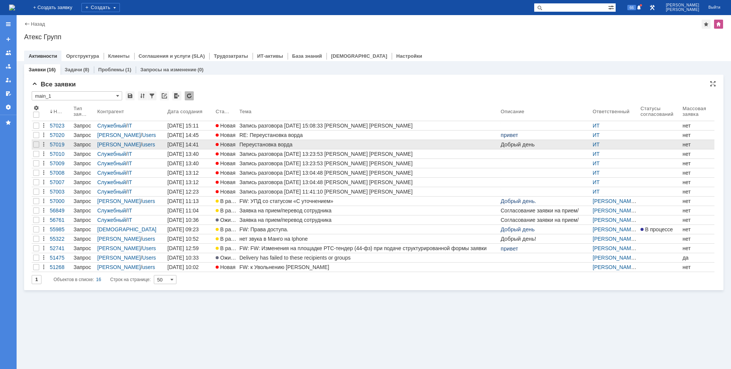
click at [265, 141] on link "Переустановка ворда" at bounding box center [368, 144] width 261 height 9
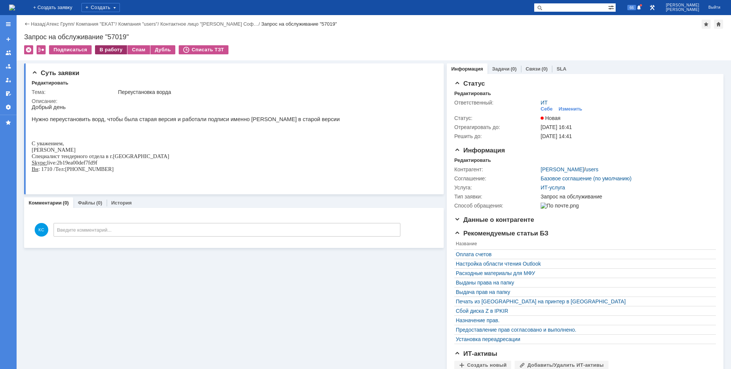
click at [107, 46] on div "В работу" at bounding box center [111, 49] width 32 height 9
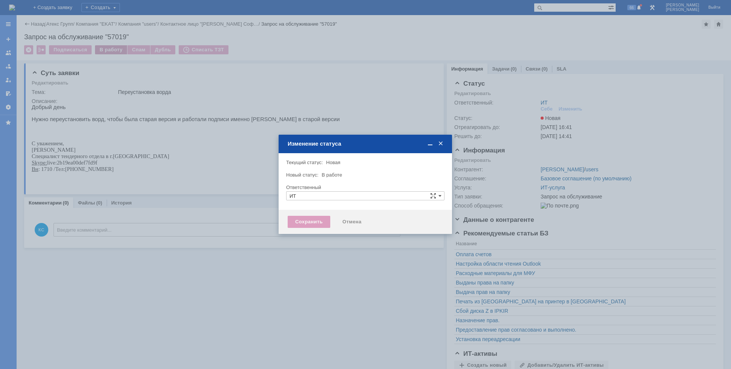
type input "[PERSON_NAME]"
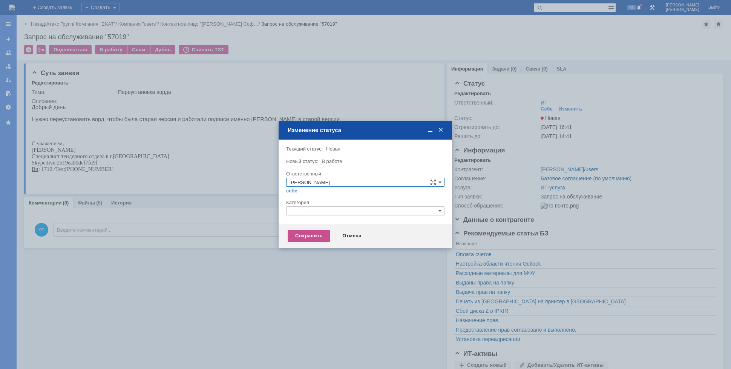
click at [336, 211] on input "text" at bounding box center [365, 210] width 158 height 9
click at [308, 247] on span "Прочее" at bounding box center [366, 246] width 152 height 6
click at [310, 239] on div "Сохранить" at bounding box center [309, 236] width 43 height 12
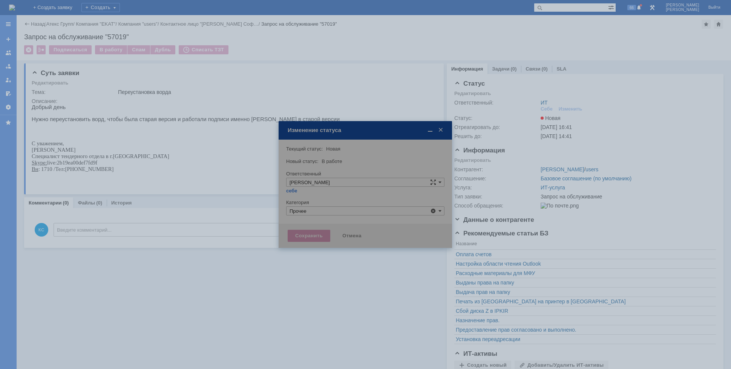
type input "Прочее"
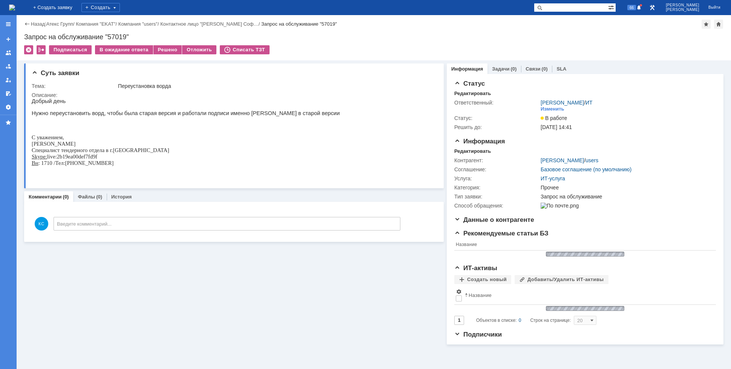
click at [15, 9] on img at bounding box center [12, 8] width 6 height 6
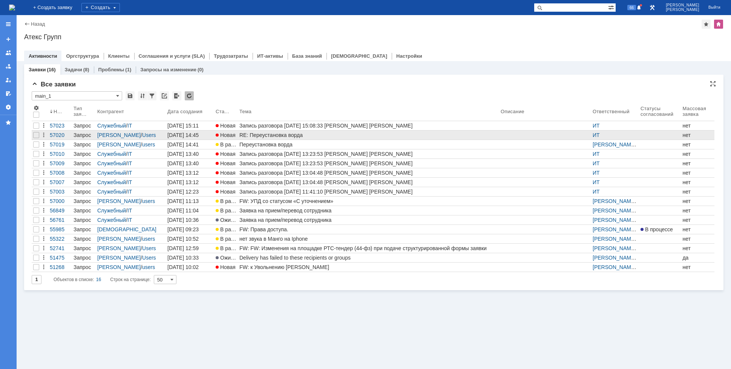
click at [273, 139] on link "RE: Переустановка ворда" at bounding box center [368, 134] width 261 height 9
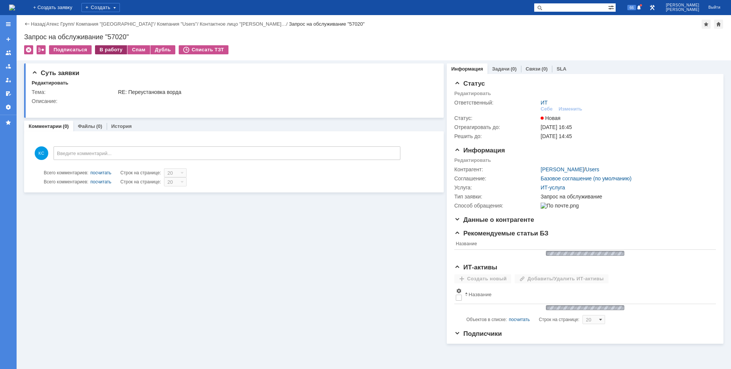
click at [106, 46] on div "В работу" at bounding box center [111, 49] width 32 height 9
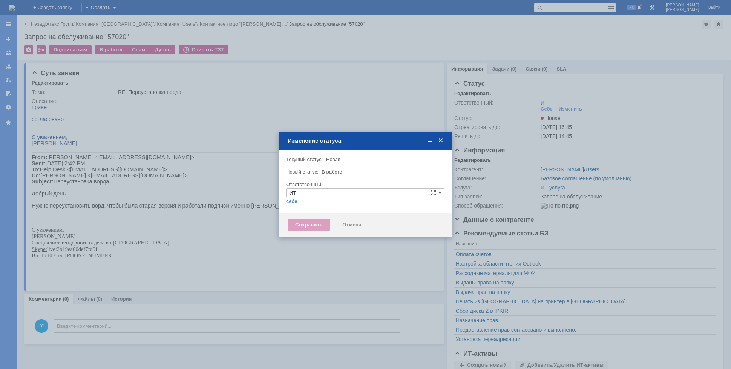
type input "[PERSON_NAME]"
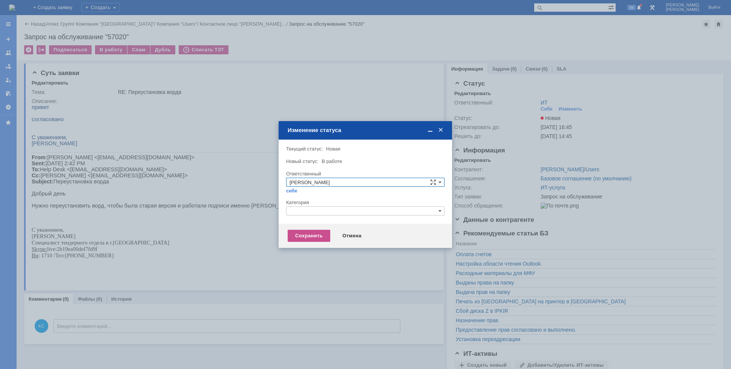
click at [311, 208] on input "text" at bounding box center [365, 210] width 158 height 9
click at [313, 245] on span "Прочее" at bounding box center [366, 246] width 152 height 6
click at [309, 229] on div "Сохранить Отмена" at bounding box center [365, 236] width 173 height 24
type input "Прочее"
click at [306, 234] on div "Сохранить" at bounding box center [309, 236] width 43 height 12
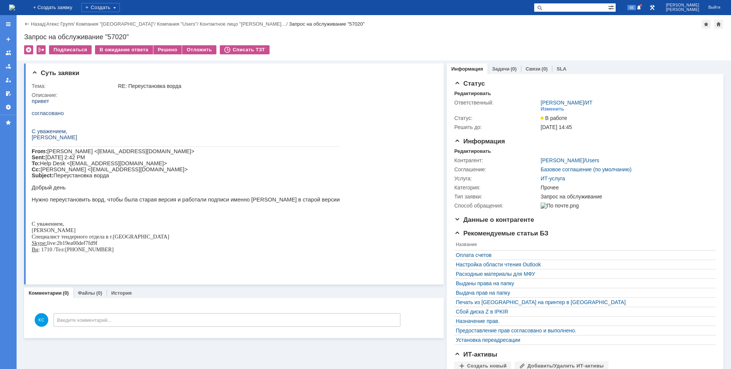
click at [211, 184] on p at bounding box center [186, 181] width 308 height 6
click at [176, 85] on div "RE: Переустановка ворда" at bounding box center [275, 86] width 314 height 6
click at [15, 6] on img at bounding box center [12, 8] width 6 height 6
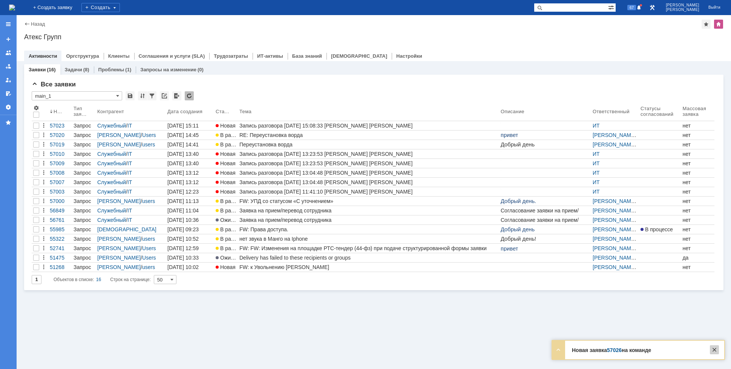
click at [714, 350] on div at bounding box center [714, 349] width 9 height 9
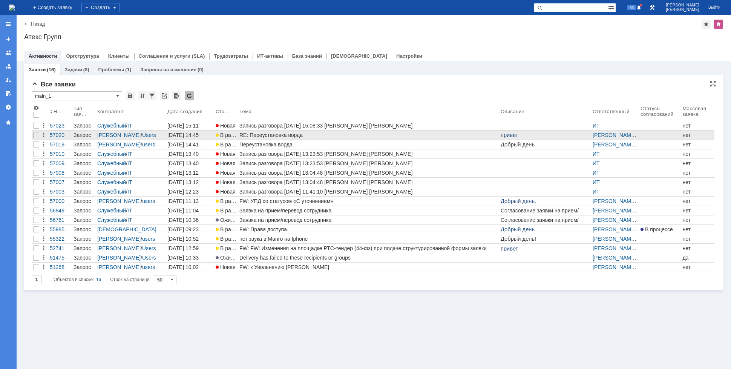
click at [289, 135] on div "RE: Переустановка ворда" at bounding box center [368, 135] width 258 height 6
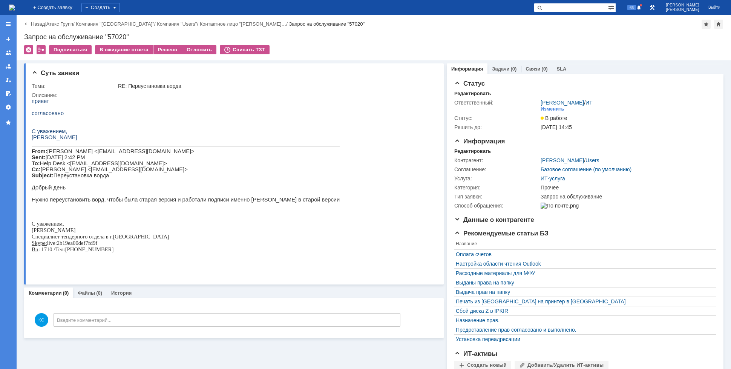
click at [15, 11] on img at bounding box center [12, 8] width 6 height 6
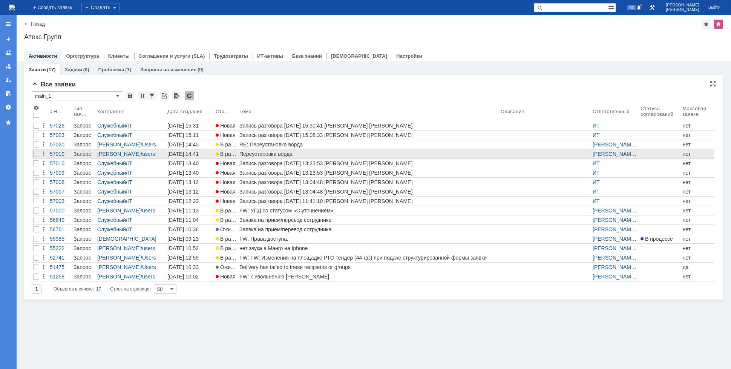
click at [261, 152] on div "Переустановка ворда" at bounding box center [368, 154] width 258 height 6
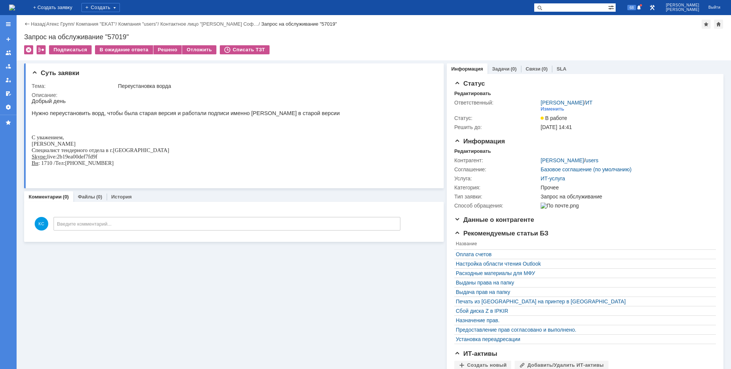
click at [15, 5] on img at bounding box center [12, 8] width 6 height 6
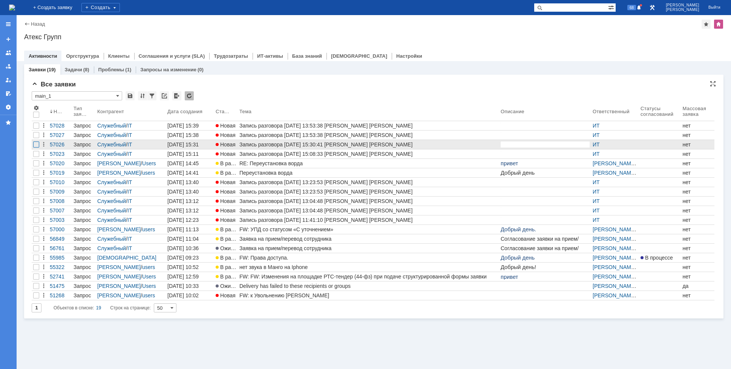
click at [37, 129] on div at bounding box center [36, 126] width 6 height 6
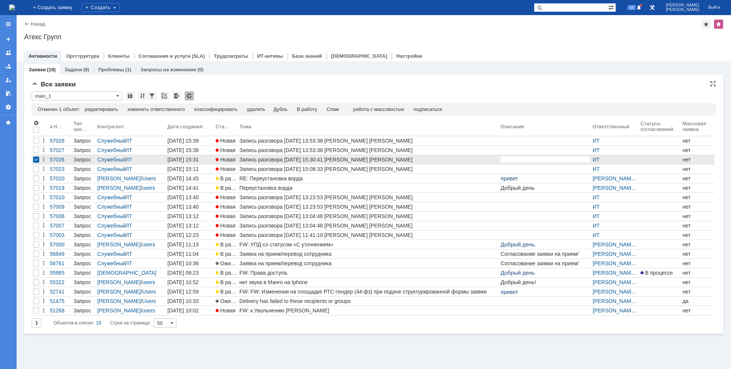
click at [38, 161] on div at bounding box center [36, 159] width 6 height 6
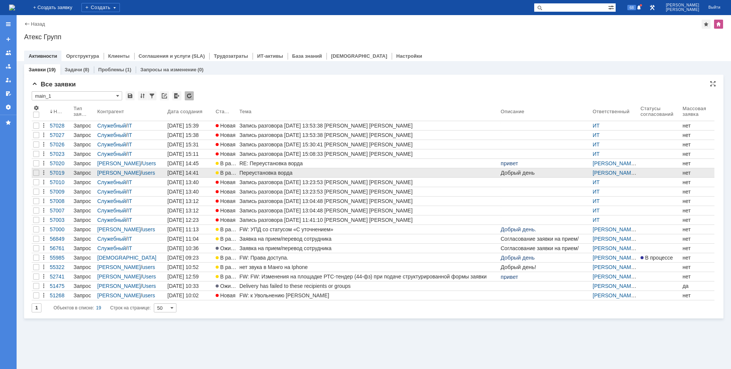
click at [265, 170] on div "Переустановка ворда" at bounding box center [368, 173] width 258 height 6
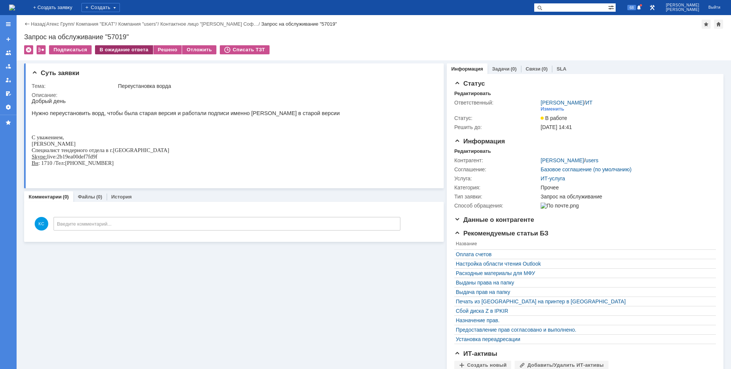
click at [127, 48] on div "В ожидание ответа" at bounding box center [124, 49] width 58 height 9
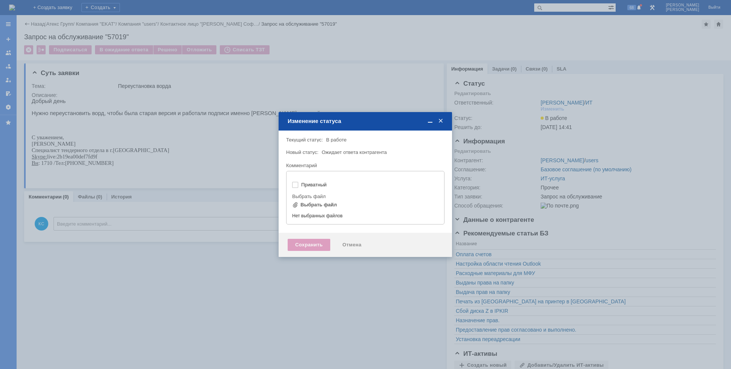
type input "[не указано]"
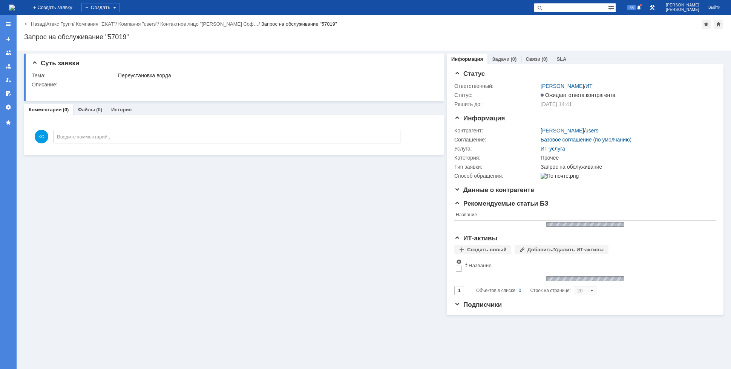
click at [15, 5] on img at bounding box center [12, 8] width 6 height 6
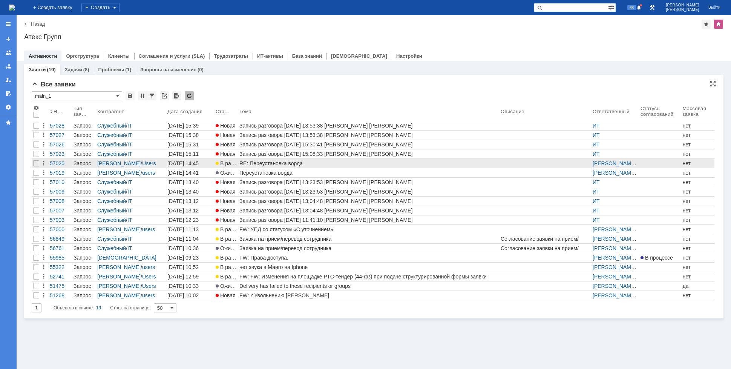
click at [281, 164] on div "RE: Переустановка ворда" at bounding box center [368, 163] width 258 height 6
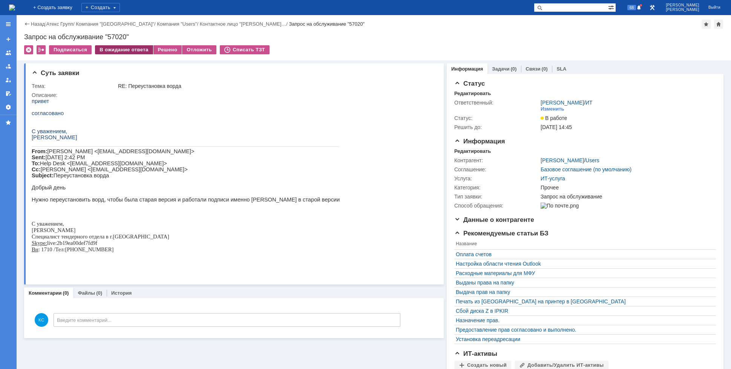
click at [135, 48] on div "В ожидание ответа" at bounding box center [124, 49] width 58 height 9
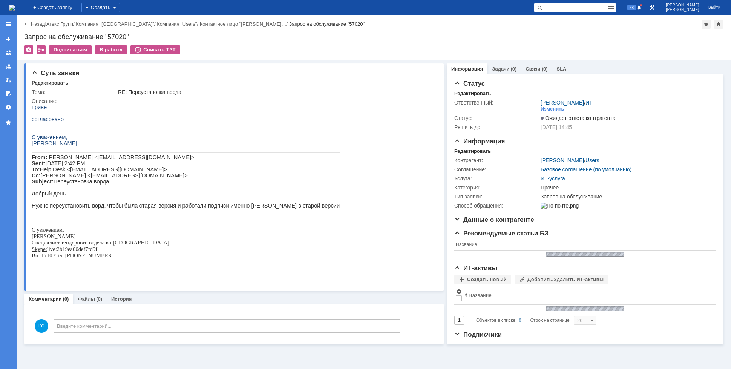
click at [15, 6] on img at bounding box center [12, 8] width 6 height 6
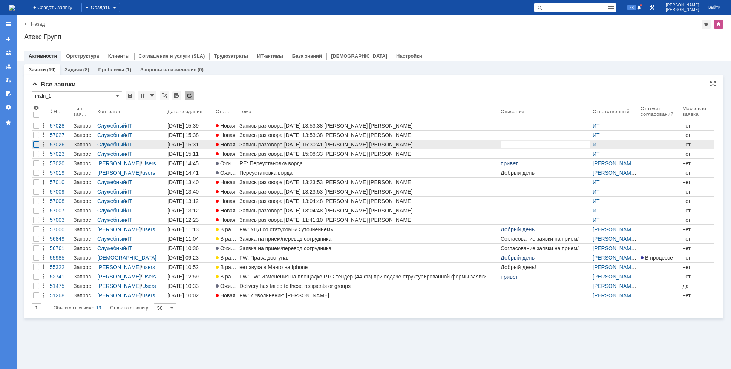
click at [38, 129] on div at bounding box center [36, 126] width 6 height 6
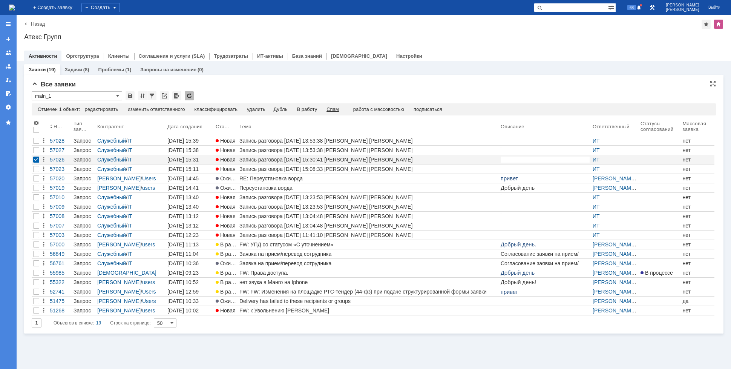
click at [334, 109] on div "Спам" at bounding box center [333, 109] width 12 height 6
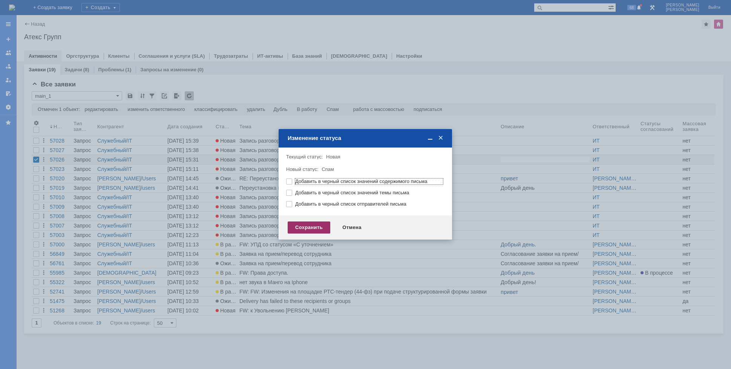
click at [320, 224] on div "Сохранить" at bounding box center [309, 227] width 43 height 12
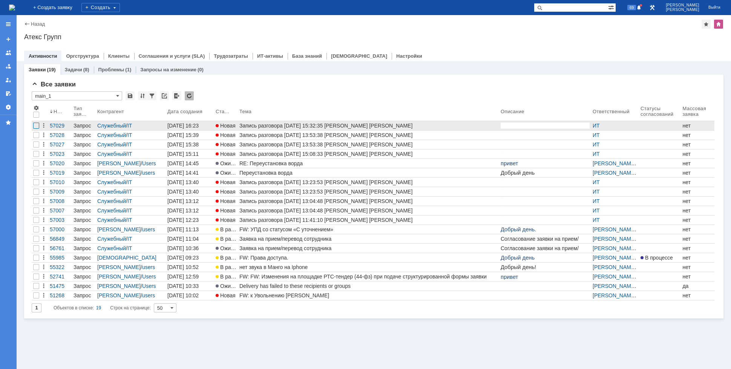
click at [38, 126] on div at bounding box center [36, 126] width 6 height 6
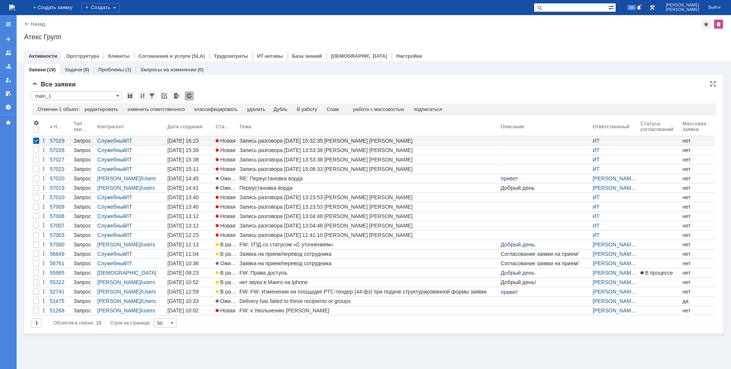
click at [339, 113] on div "Отмечен 1 объект: редактировать массовое редактирование изменить ответственного…" at bounding box center [374, 109] width 684 height 12
click at [339, 110] on div "Спам" at bounding box center [333, 109] width 12 height 6
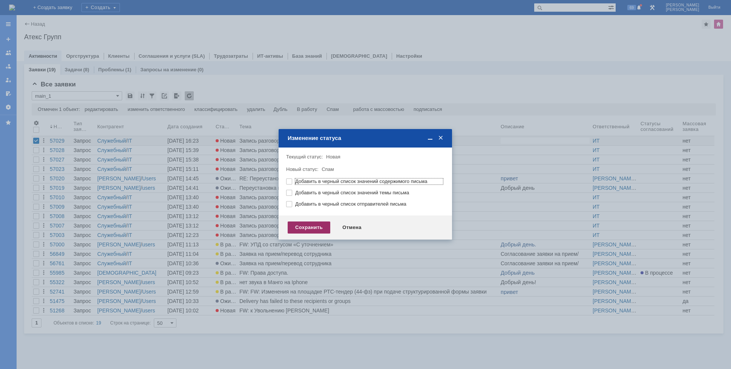
click at [313, 228] on div "Сохранить" at bounding box center [309, 227] width 43 height 12
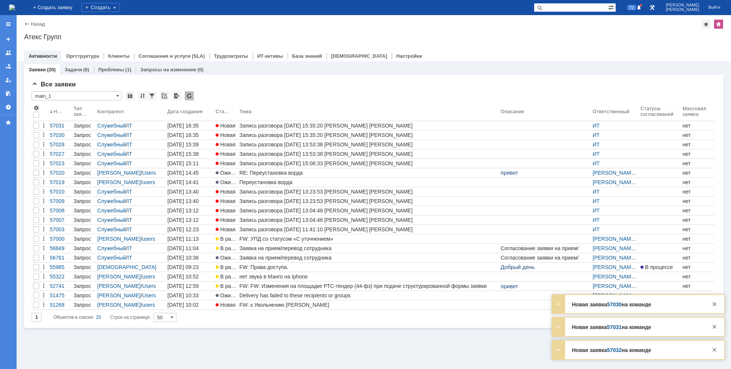
click at [15, 10] on img at bounding box center [12, 8] width 6 height 6
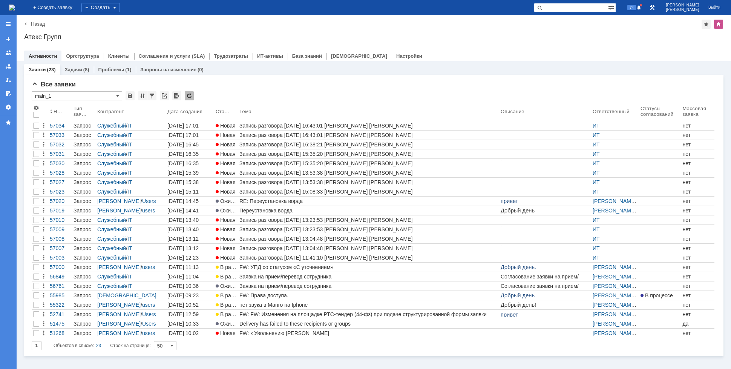
click at [15, 6] on img at bounding box center [12, 8] width 6 height 6
drag, startPoint x: 23, startPoint y: 5, endPoint x: 23, endPoint y: 11, distance: 5.7
click at [15, 5] on img at bounding box center [12, 8] width 6 height 6
click at [15, 8] on img at bounding box center [12, 8] width 6 height 6
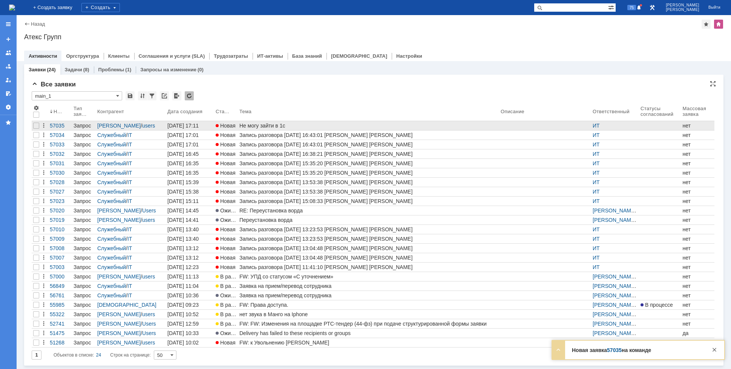
click at [280, 124] on div "Не могу зайти в 1с" at bounding box center [368, 126] width 258 height 6
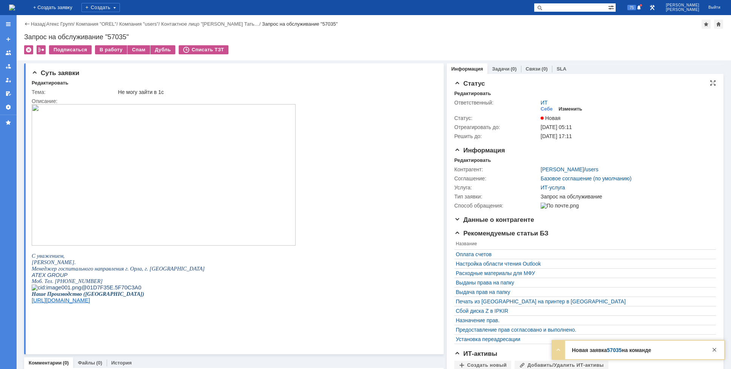
click at [564, 108] on div "Изменить" at bounding box center [571, 109] width 24 height 6
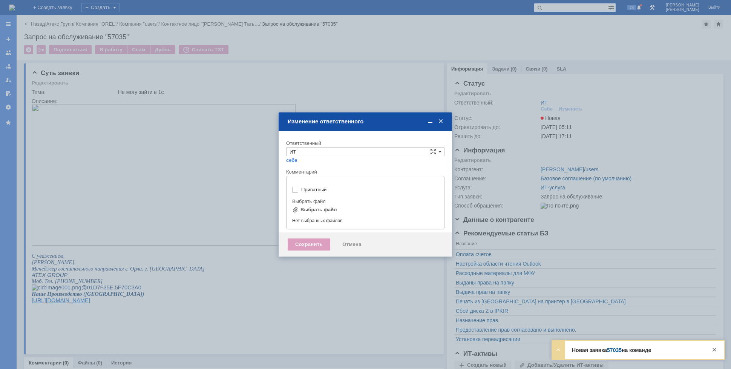
type input "[не указано]"
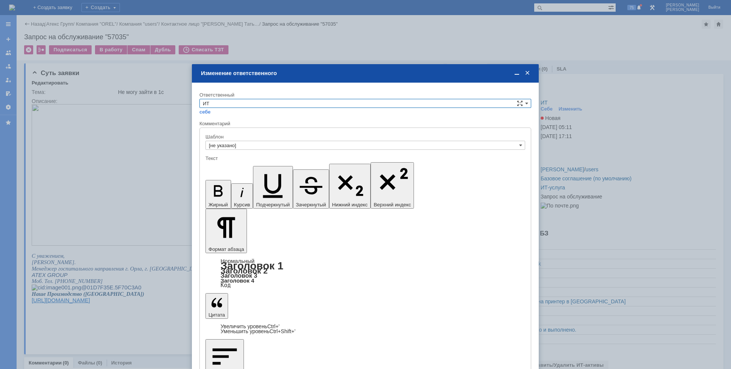
click at [299, 100] on input "ИТ" at bounding box center [365, 103] width 332 height 9
click at [229, 162] on div "АСУ" at bounding box center [365, 166] width 331 height 8
type input "АСУ"
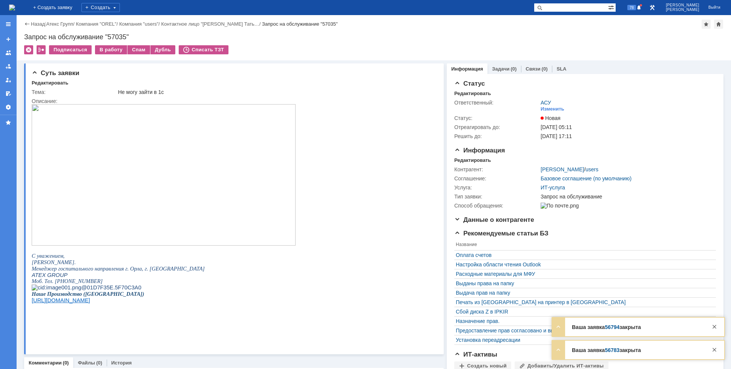
click at [15, 7] on img at bounding box center [12, 8] width 6 height 6
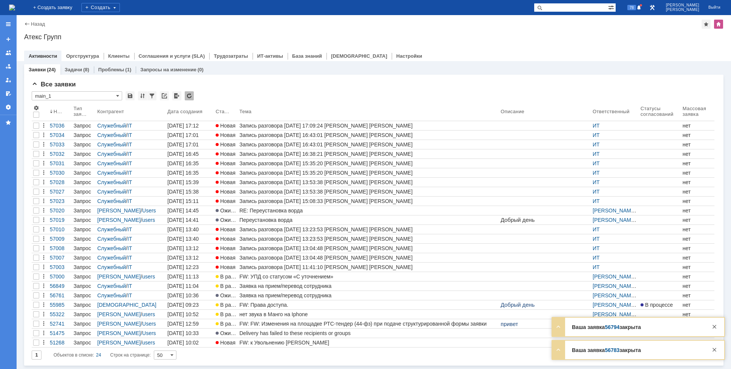
click at [15, 9] on img at bounding box center [12, 8] width 6 height 6
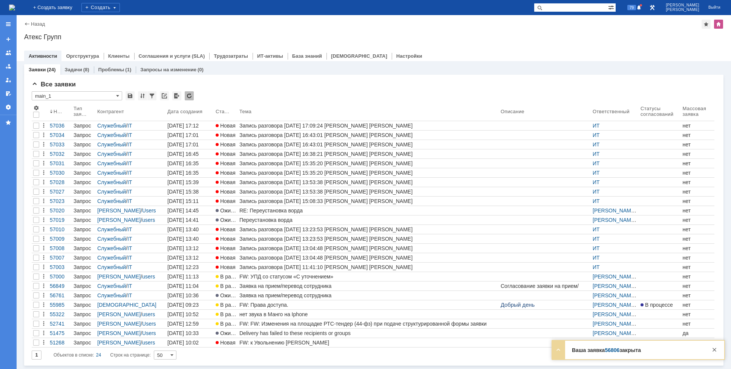
click at [15, 8] on img at bounding box center [12, 8] width 6 height 6
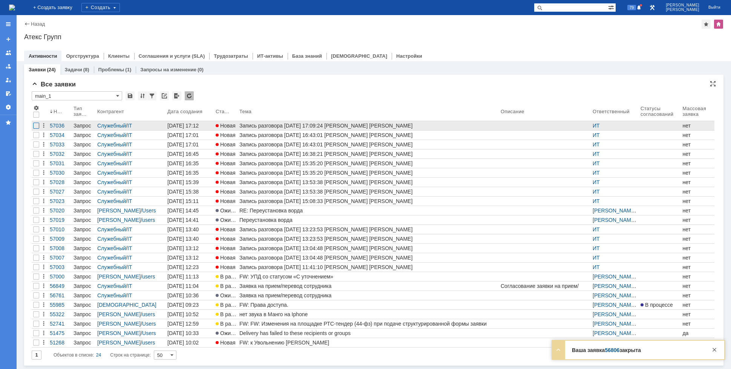
click at [33, 127] on div at bounding box center [36, 126] width 6 height 6
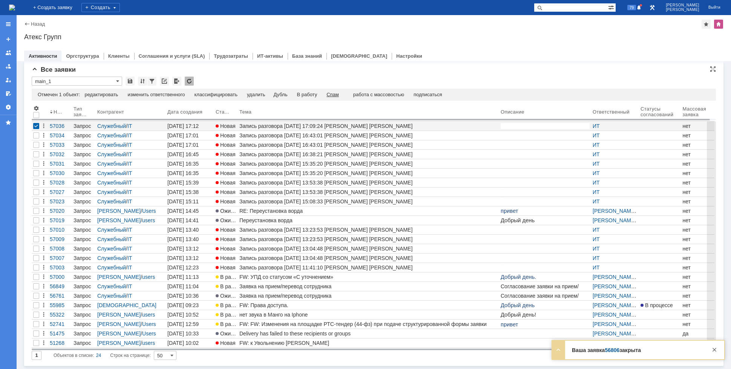
click at [339, 92] on div "Спам" at bounding box center [333, 95] width 12 height 6
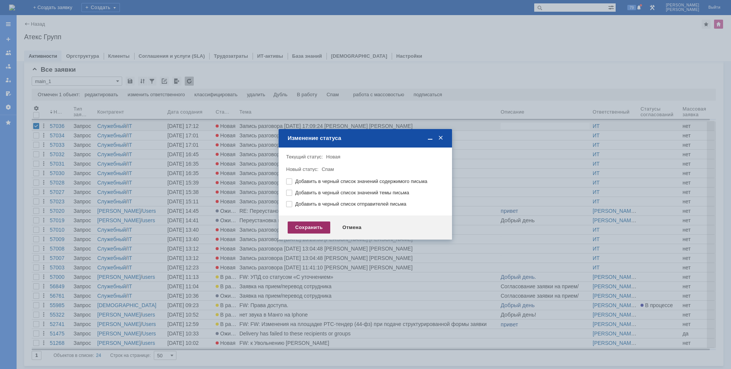
click at [313, 224] on div "Сохранить" at bounding box center [309, 227] width 43 height 12
